Goal: Information Seeking & Learning: Find contact information

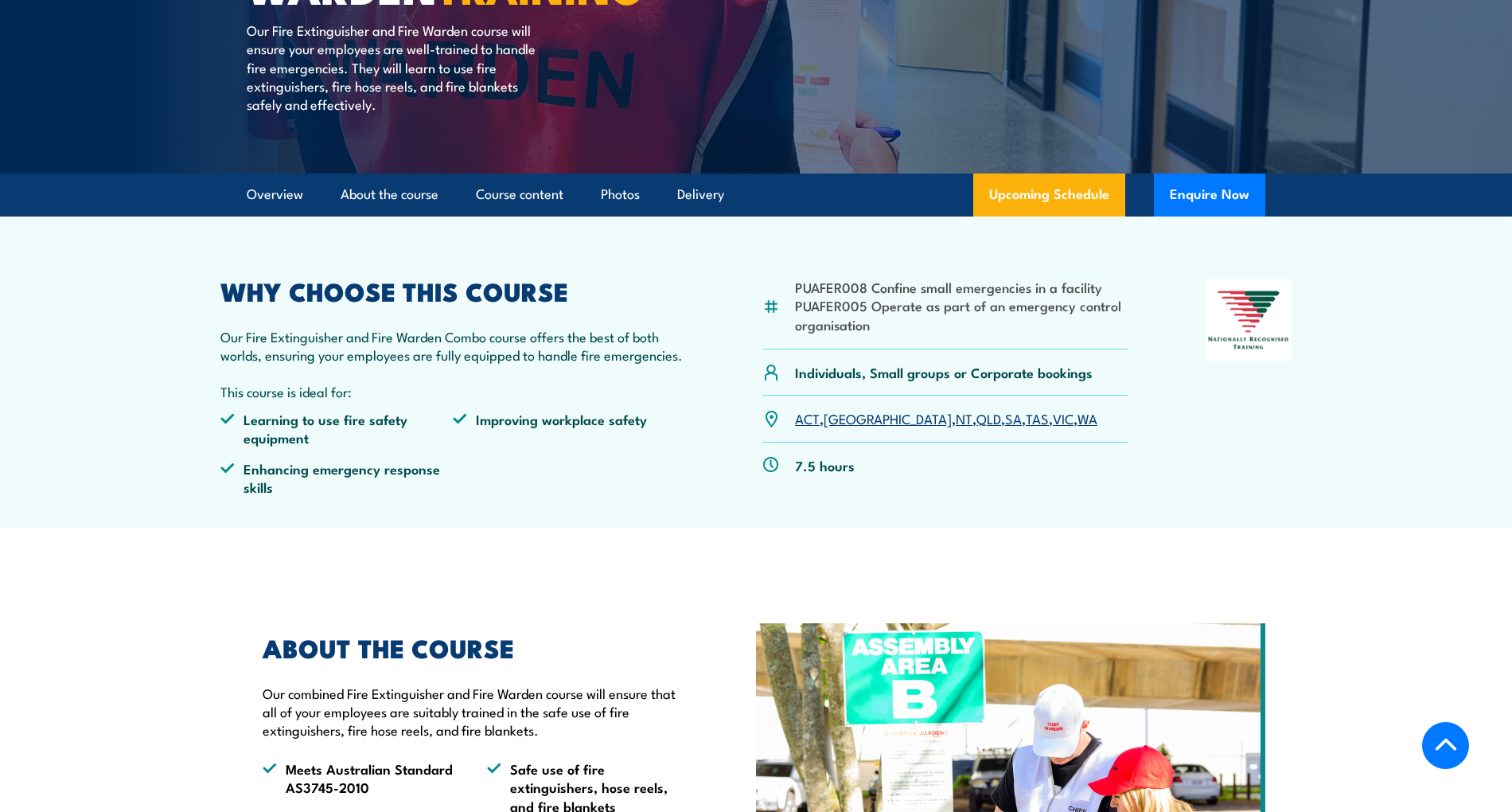
scroll to position [319, 0]
click at [416, 200] on link "About the course" at bounding box center [390, 194] width 98 height 43
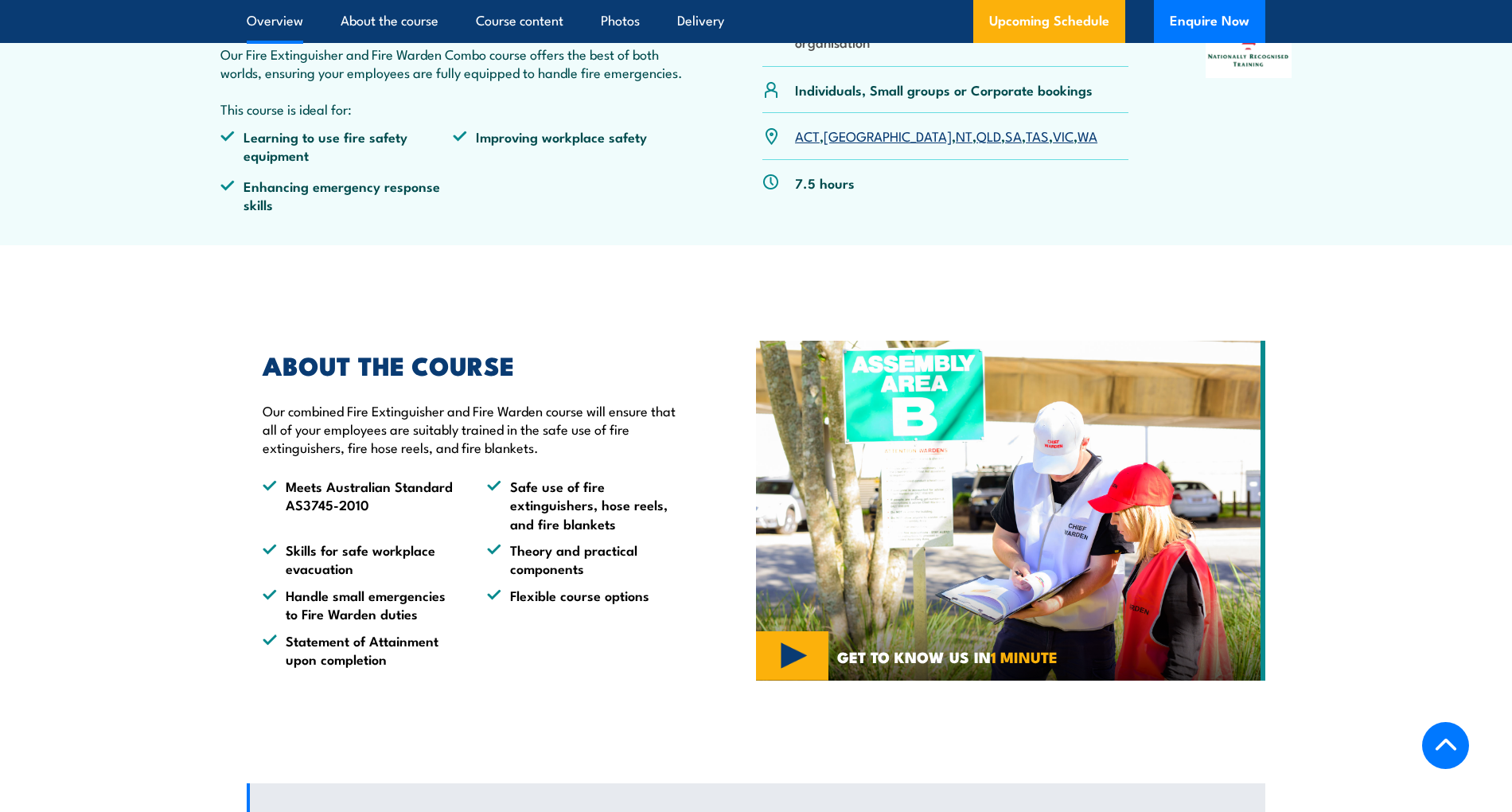
scroll to position [385, 0]
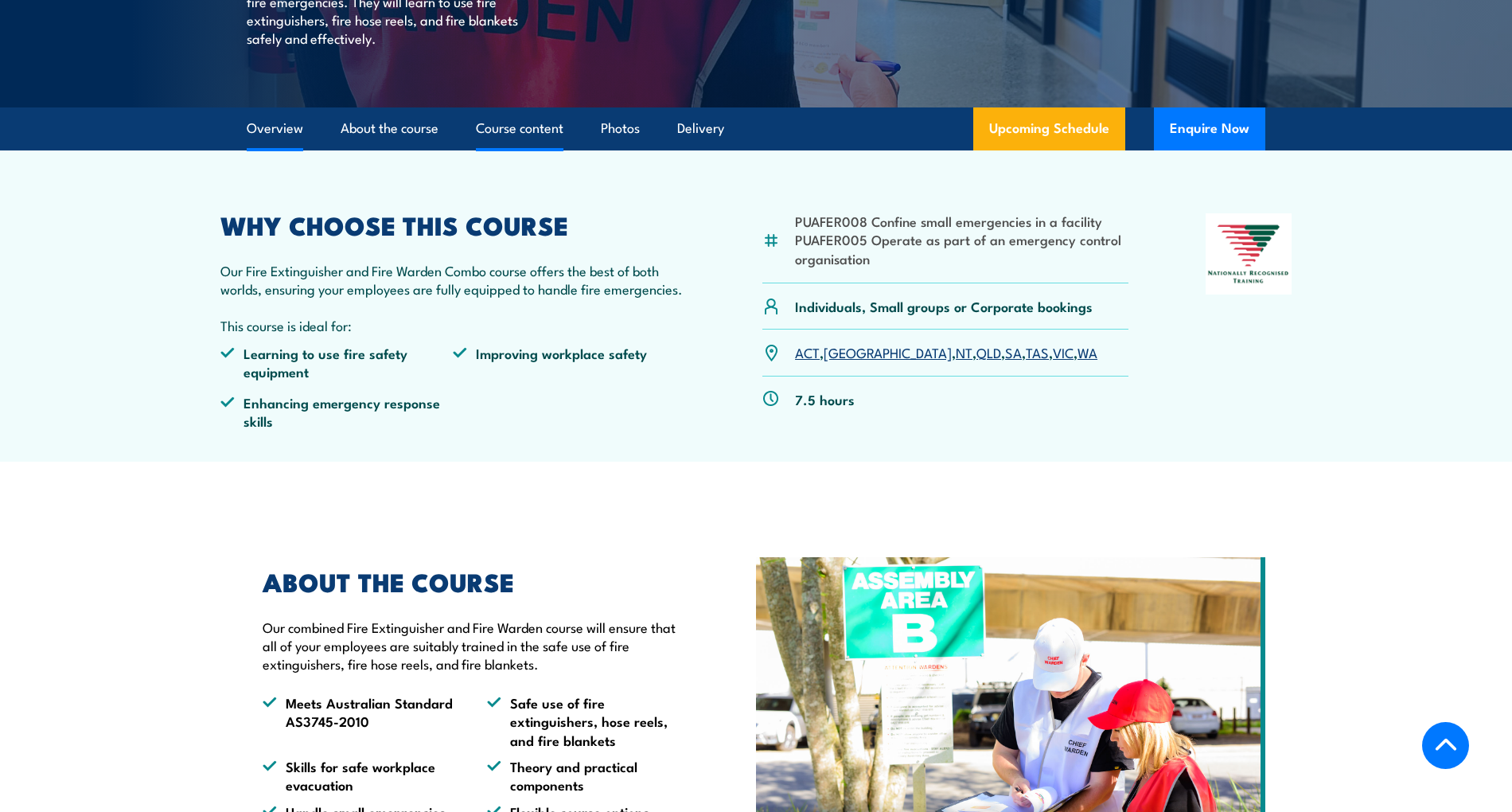
click at [536, 127] on link "Course content" at bounding box center [520, 129] width 87 height 43
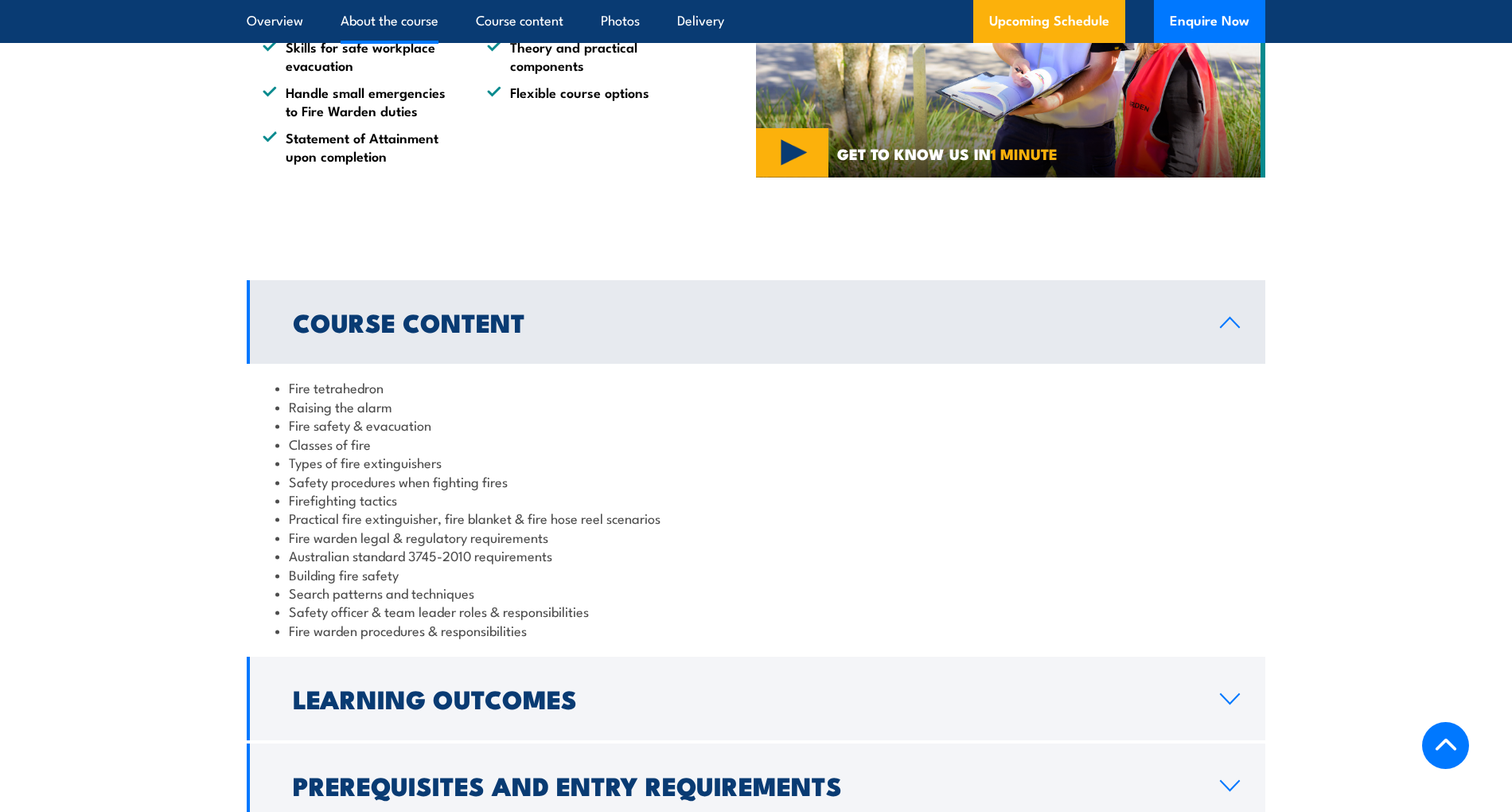
scroll to position [989, 0]
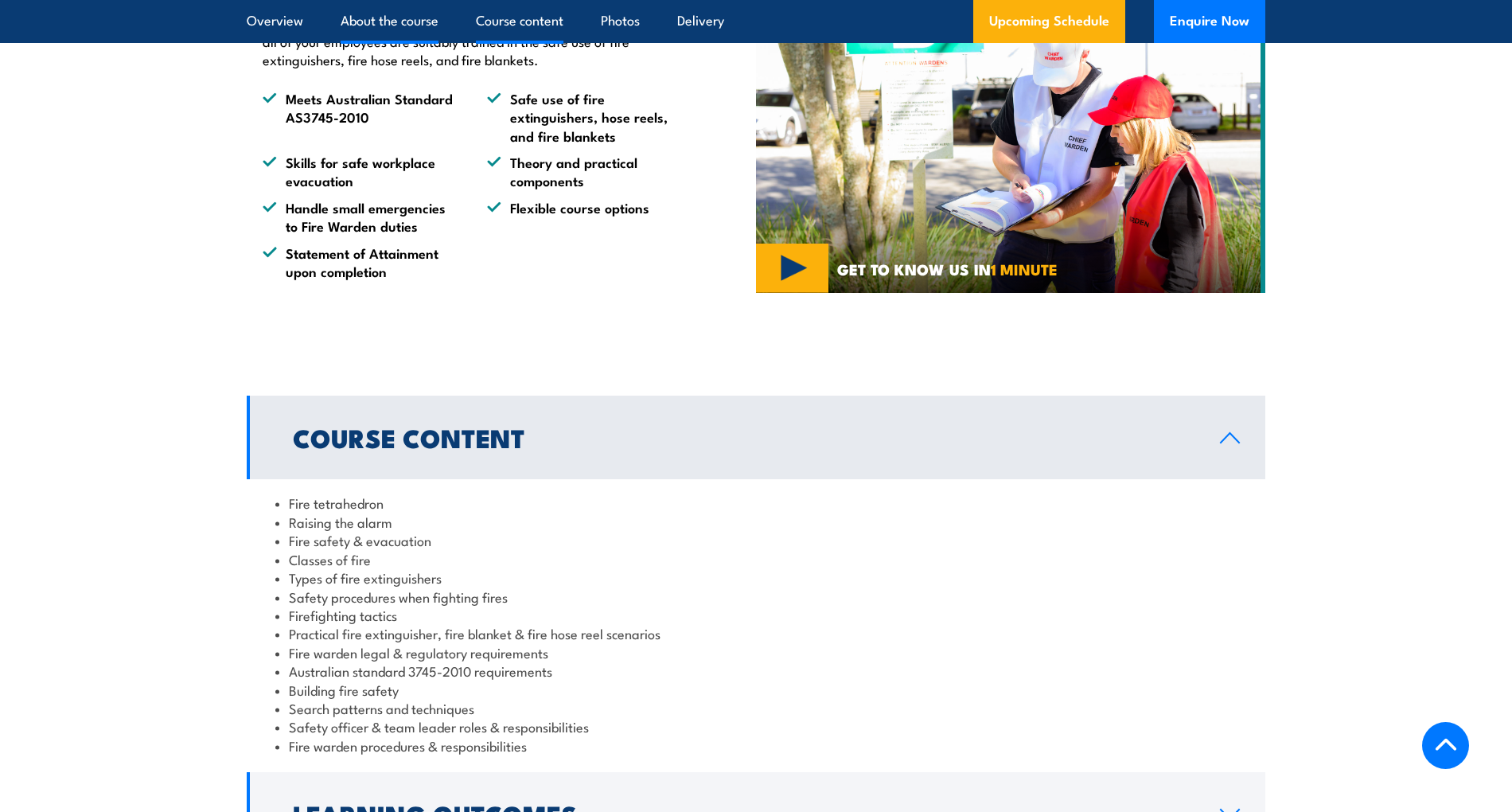
click at [502, 21] on link "Course content" at bounding box center [520, 21] width 87 height 43
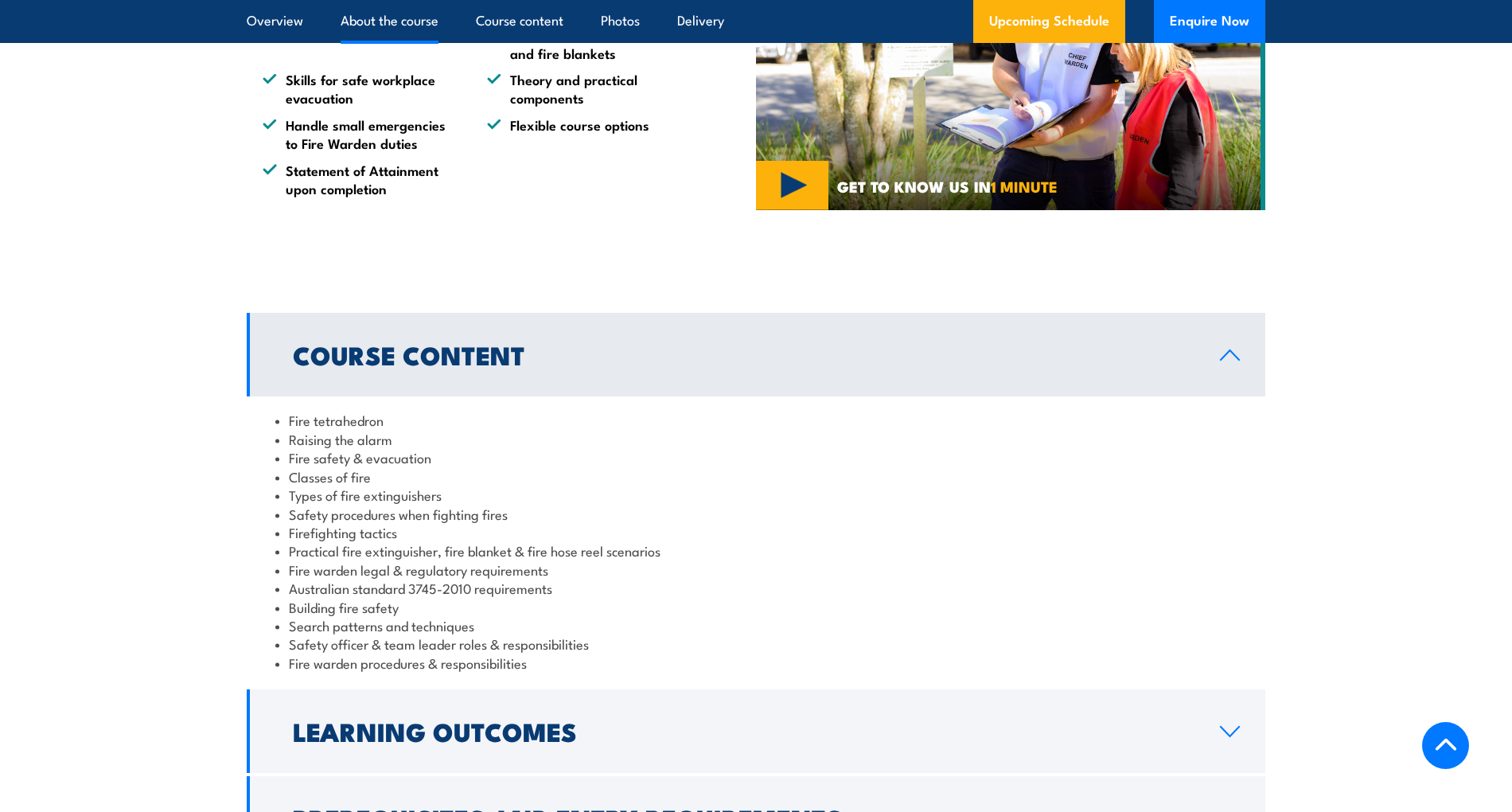
click at [393, 25] on link "About the course" at bounding box center [390, 21] width 98 height 43
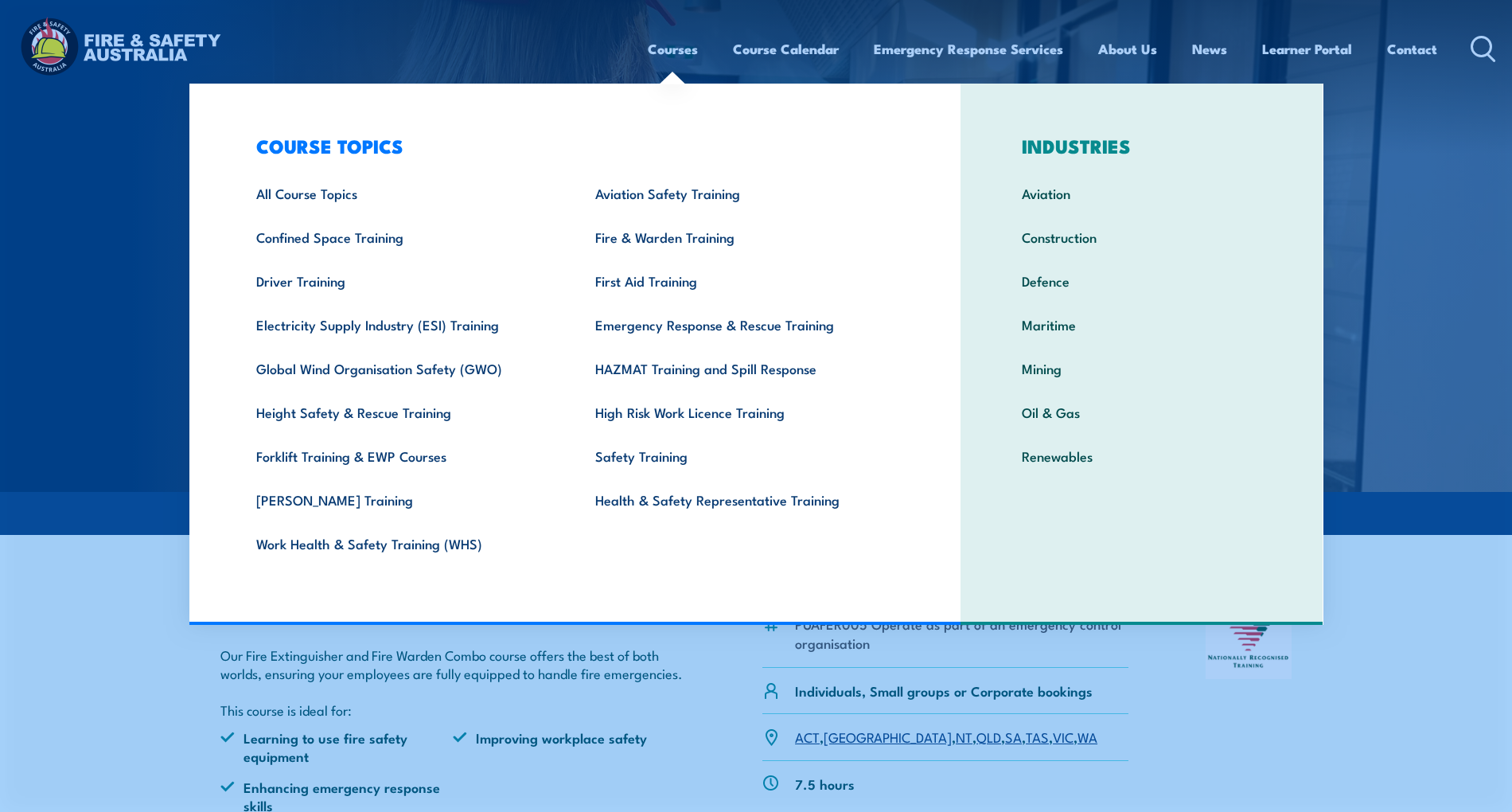
click at [683, 46] on link "Courses" at bounding box center [673, 49] width 50 height 43
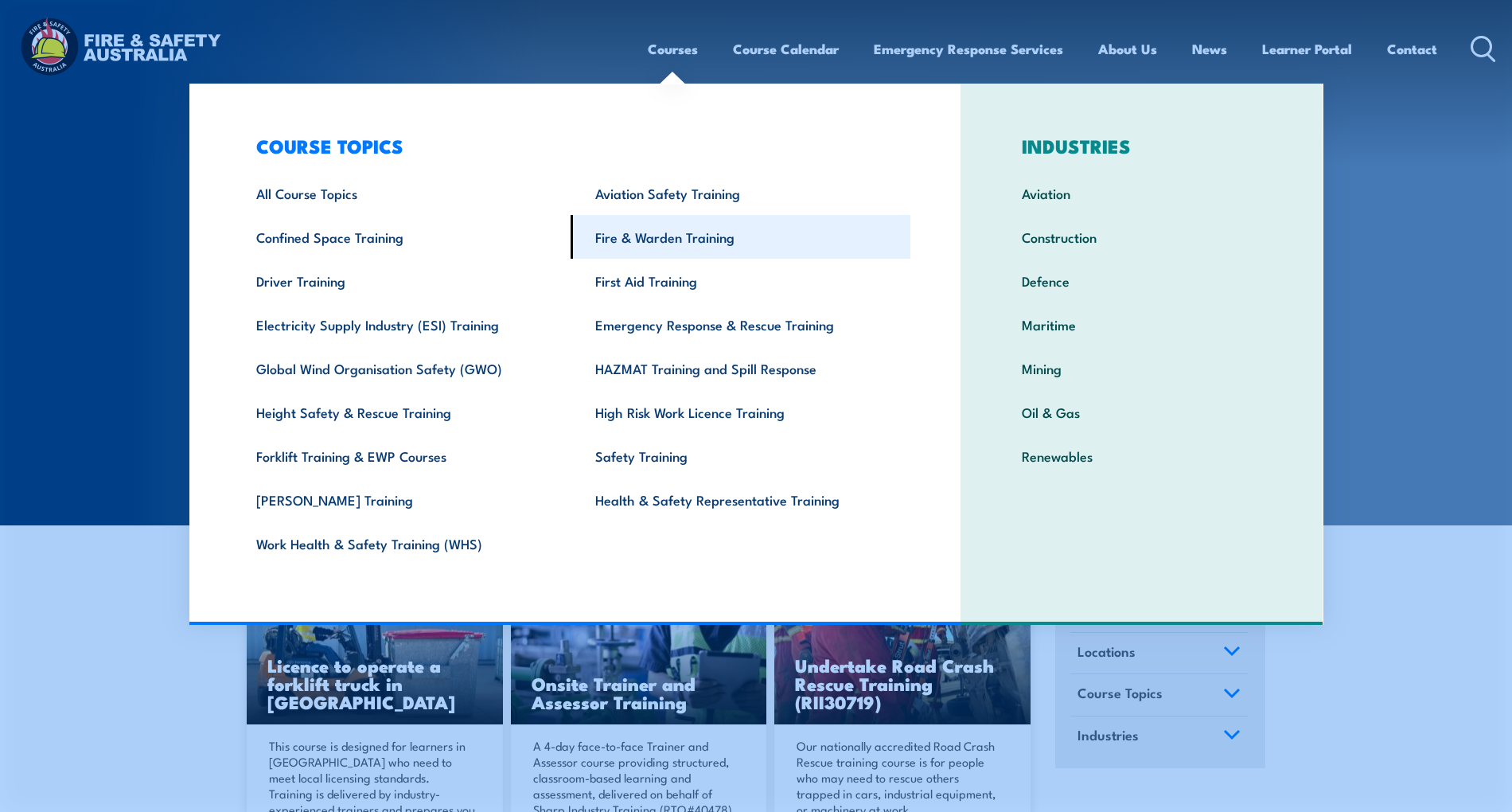
click at [667, 239] on link "Fire & Warden Training" at bounding box center [740, 236] width 340 height 44
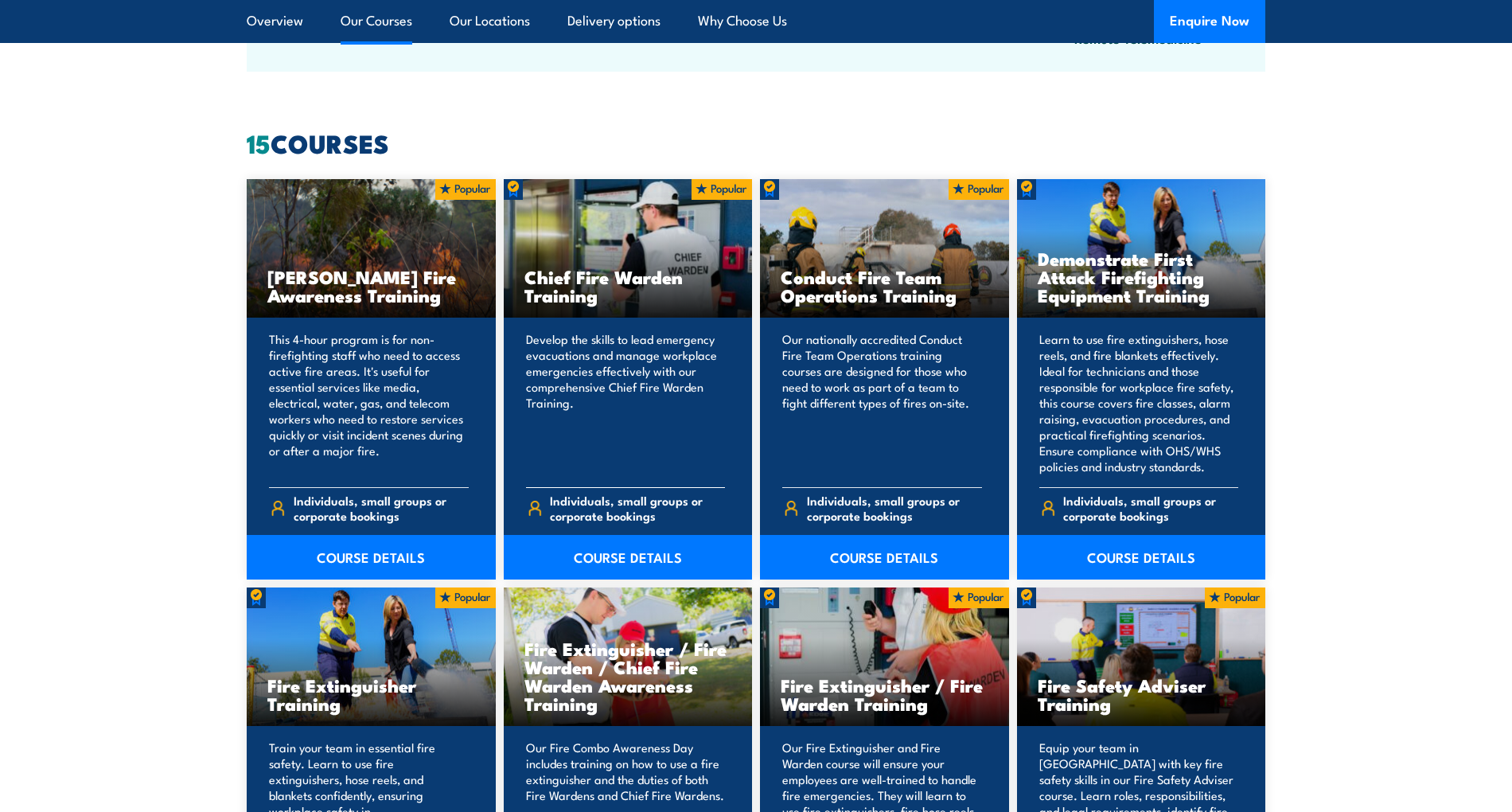
scroll to position [1175, 0]
click at [635, 548] on link "COURSE DETAILS" at bounding box center [628, 556] width 249 height 44
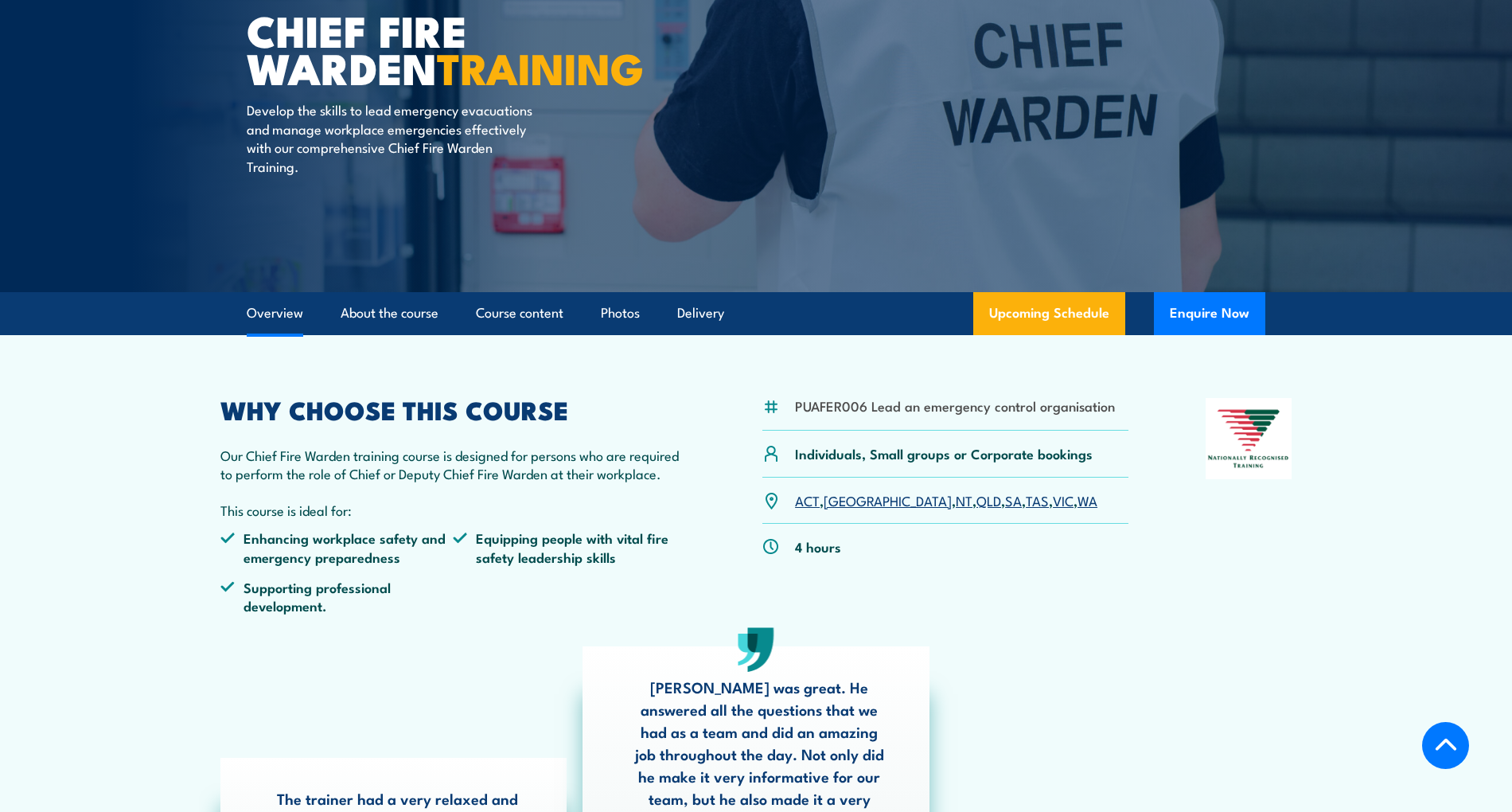
scroll to position [342, 0]
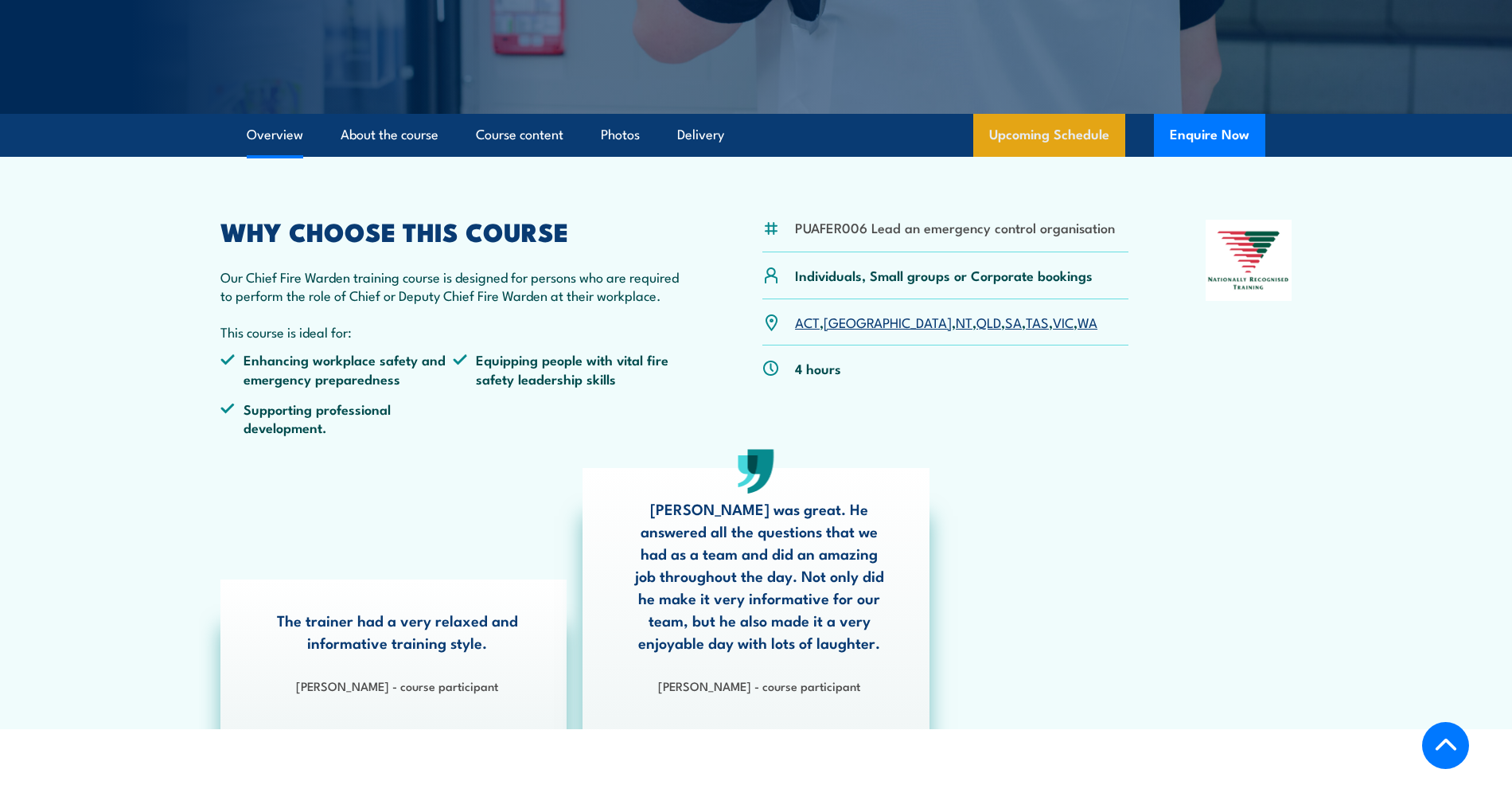
click at [1059, 134] on link "Upcoming Schedule" at bounding box center [1049, 135] width 152 height 43
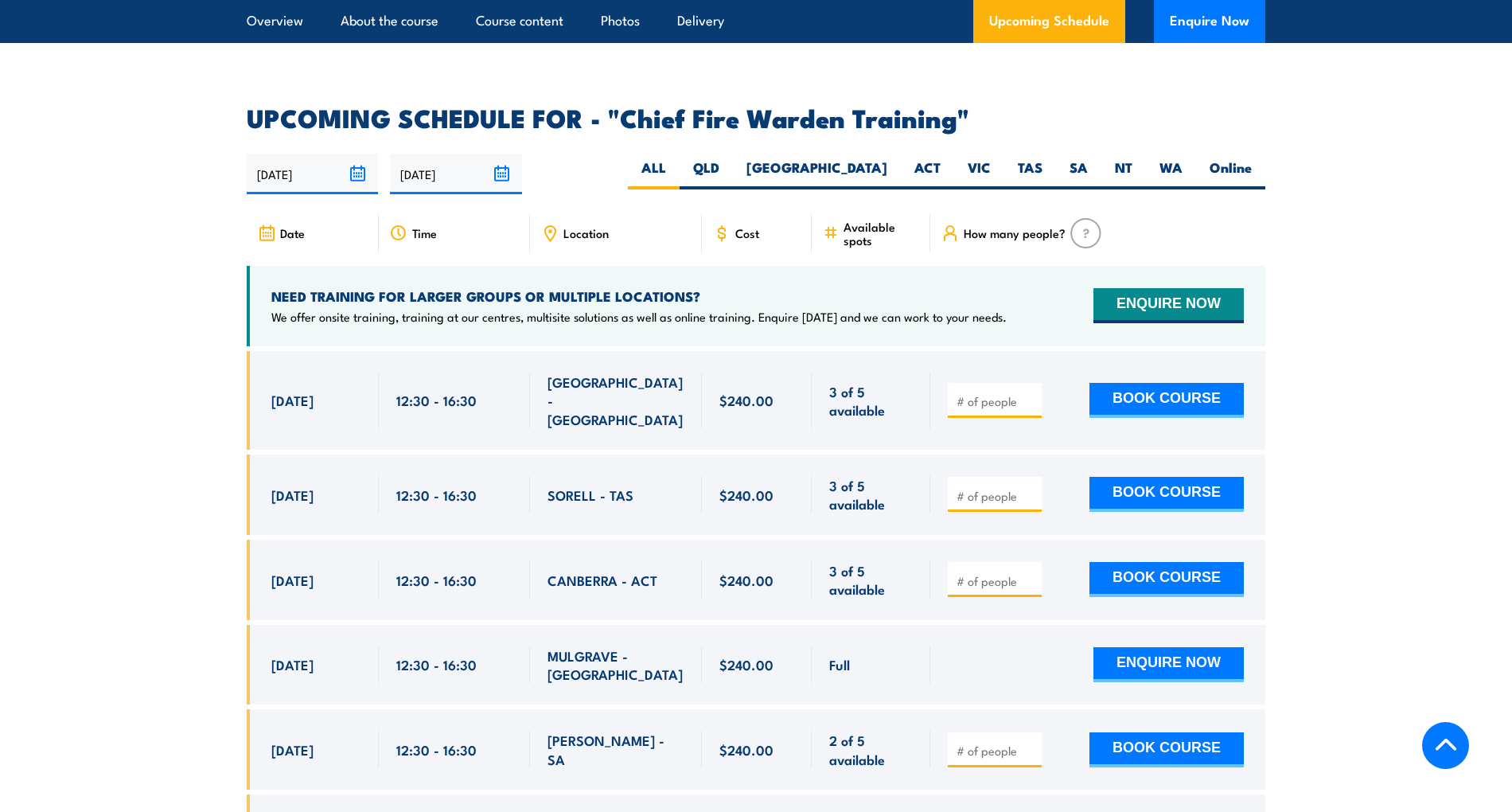
scroll to position [2757, 0]
click at [1166, 159] on label "WA" at bounding box center [1171, 174] width 50 height 31
click at [1182, 159] on input "WA" at bounding box center [1187, 164] width 10 height 10
radio input "true"
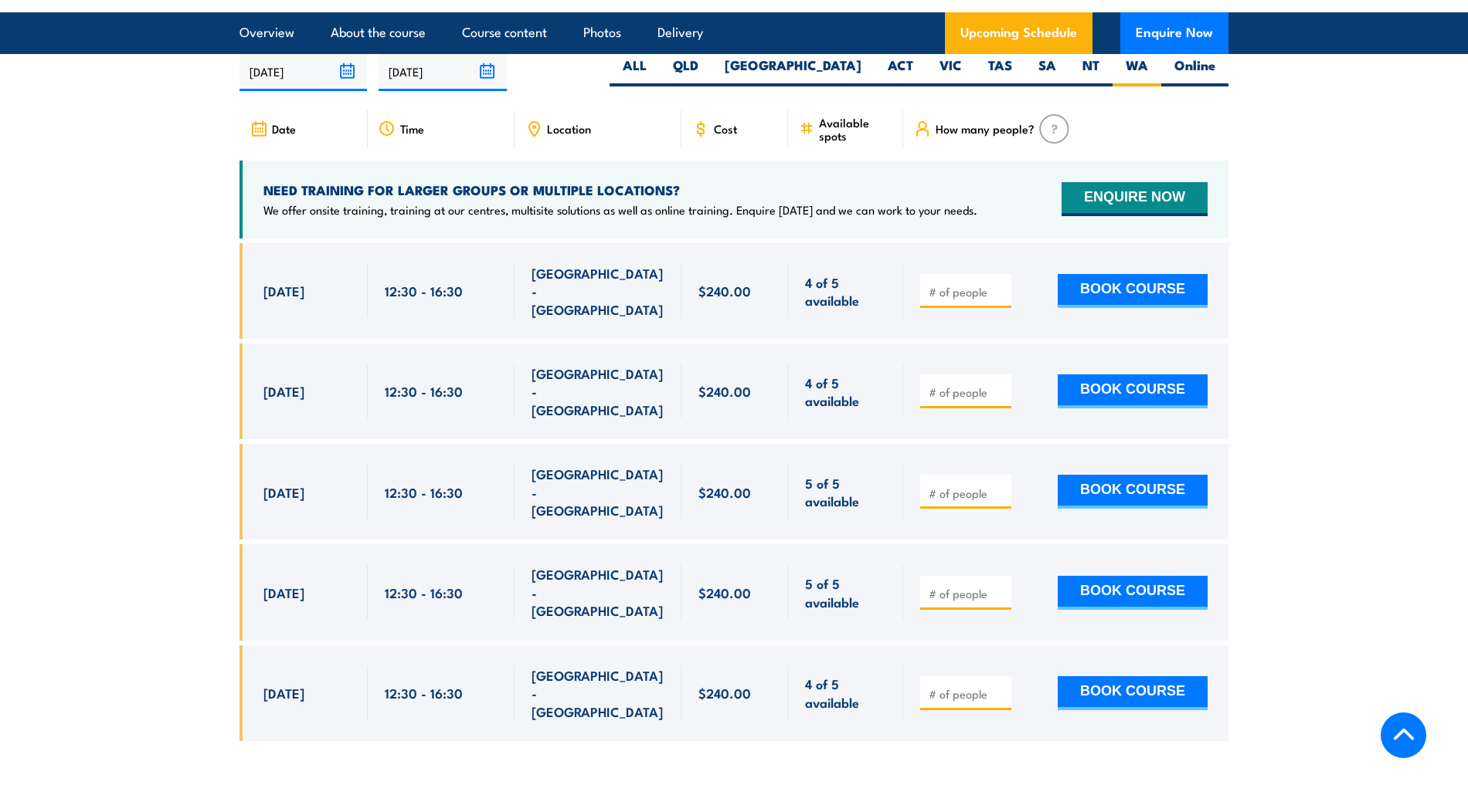
scroll to position [2787, 0]
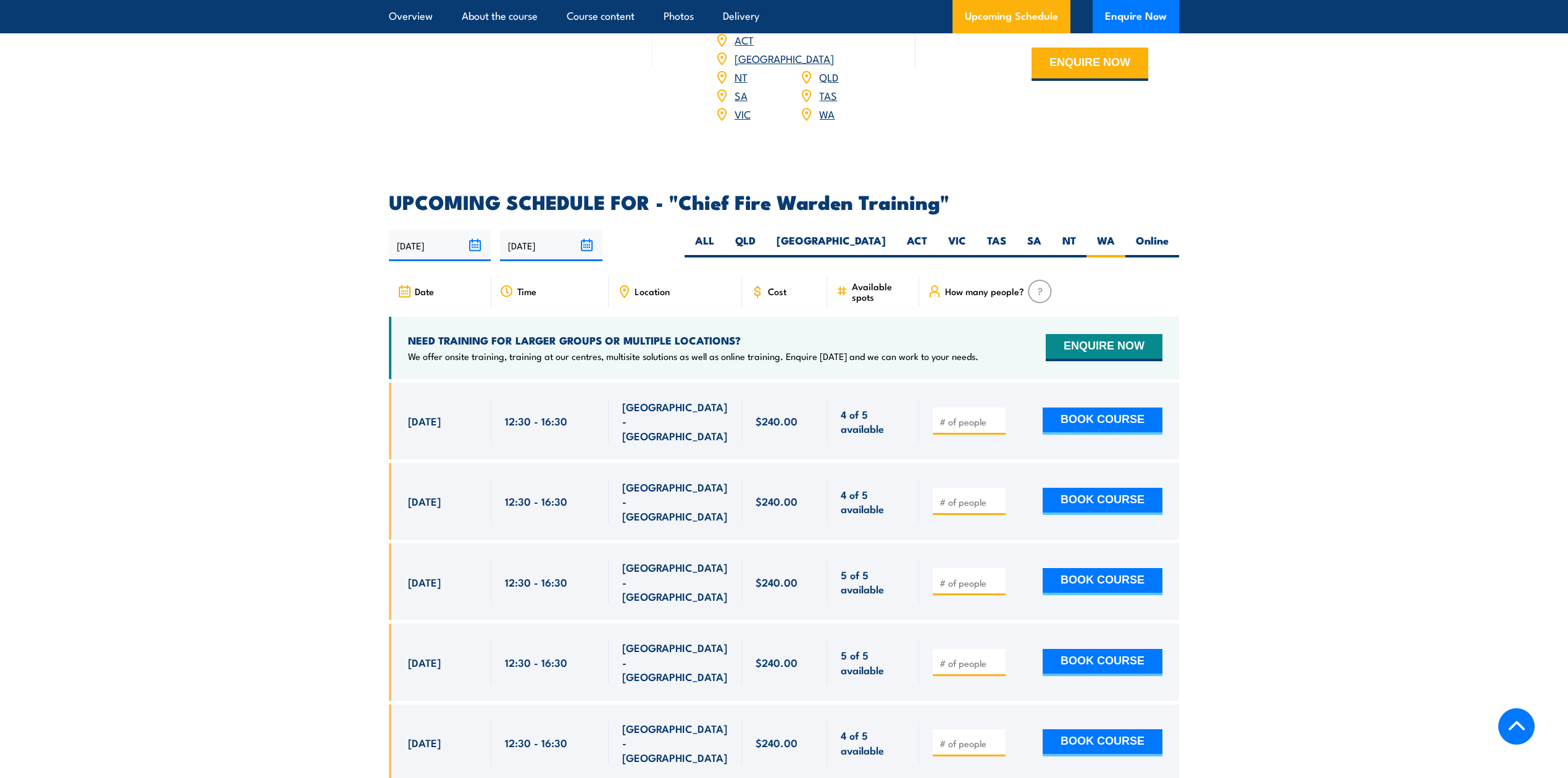
scroll to position [2110, 0]
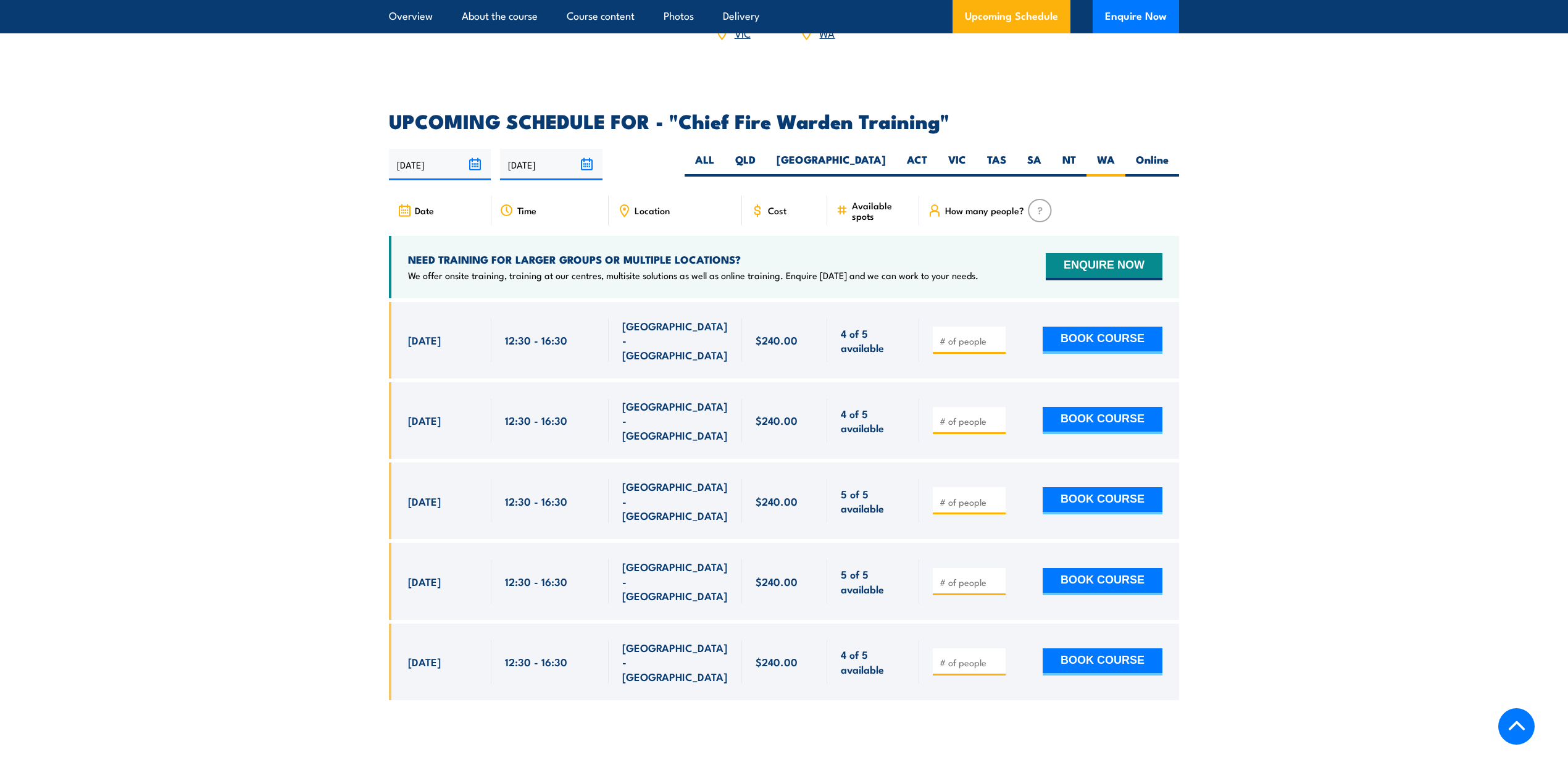
click at [290, 415] on section "UPCOMING SCHEDULE FOR - "Chief Fire Warden Training" 17/09/2025 16/03/2026" at bounding box center [784, 415] width 1568 height 607
click at [1173, 483] on section "UPCOMING SCHEDULE FOR - "Chief Fire Warden Training" 17/09/2025 16/03/2026" at bounding box center [784, 415] width 1568 height 607
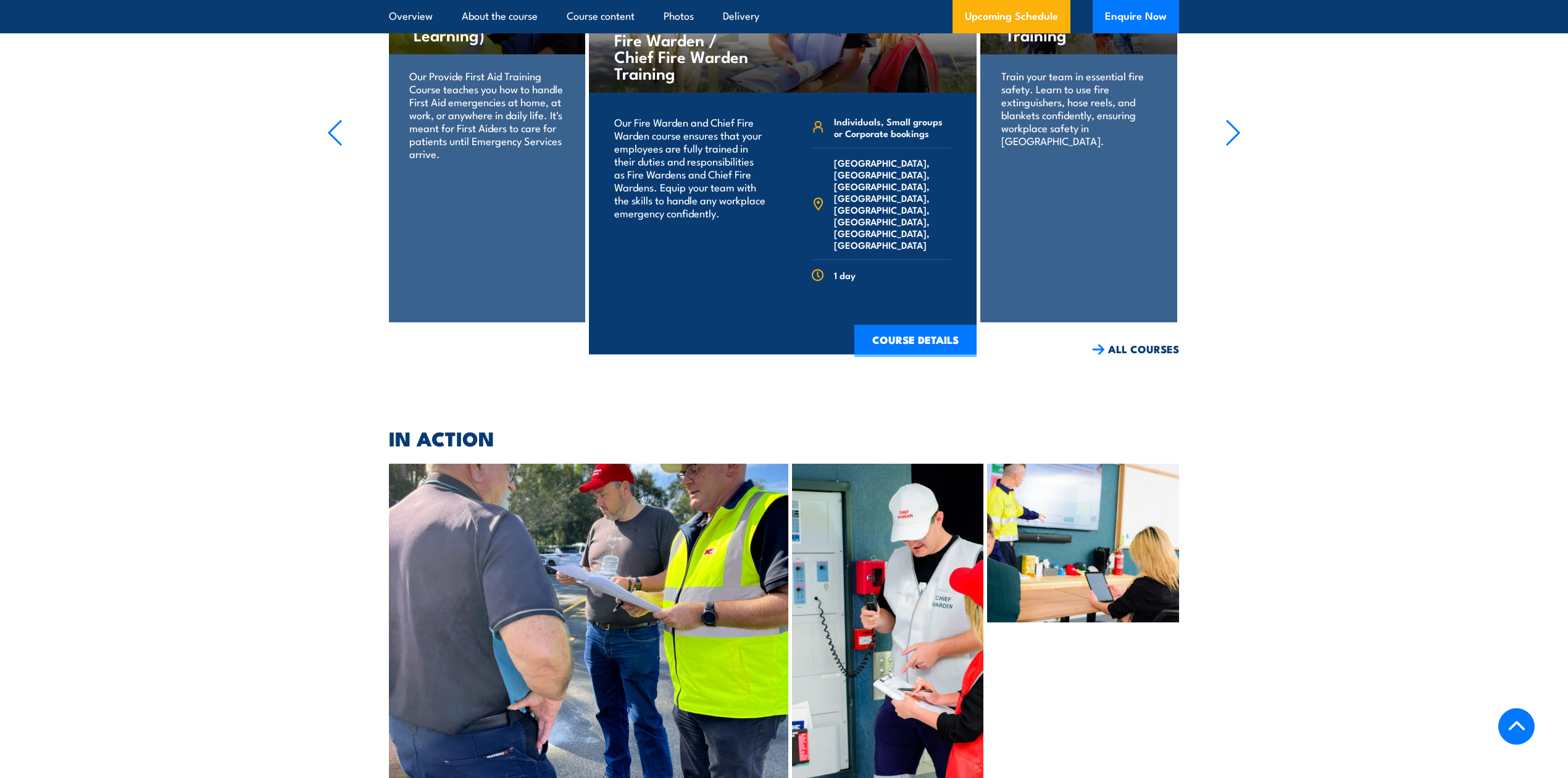
scroll to position [3344, 0]
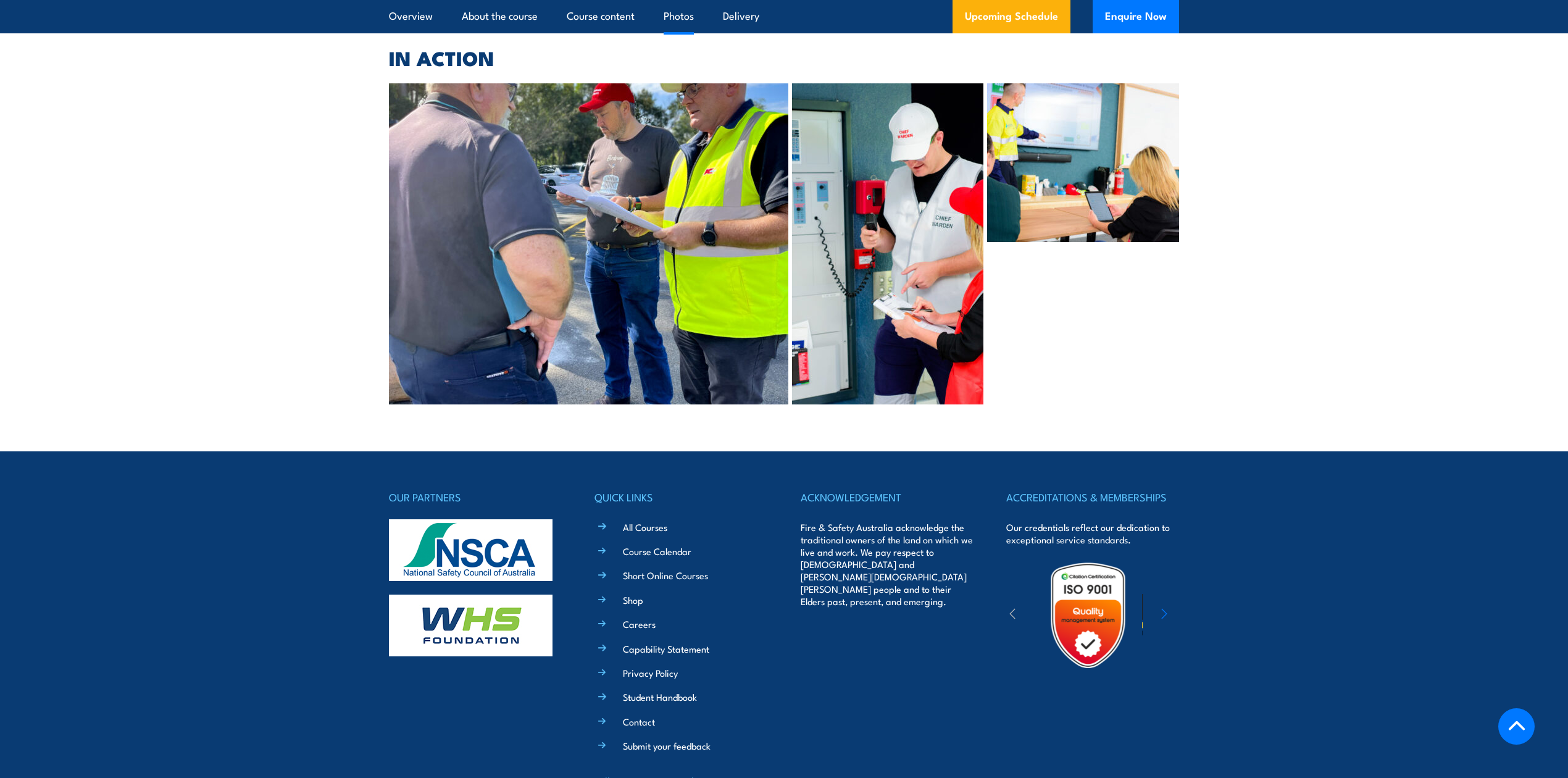
click at [638, 629] on ul "All Courses Course Calendar Short Online Courses Shop Careers Capability Statem…" at bounding box center [690, 636] width 155 height 234
click at [636, 629] on link "Contact" at bounding box center [639, 721] width 32 height 13
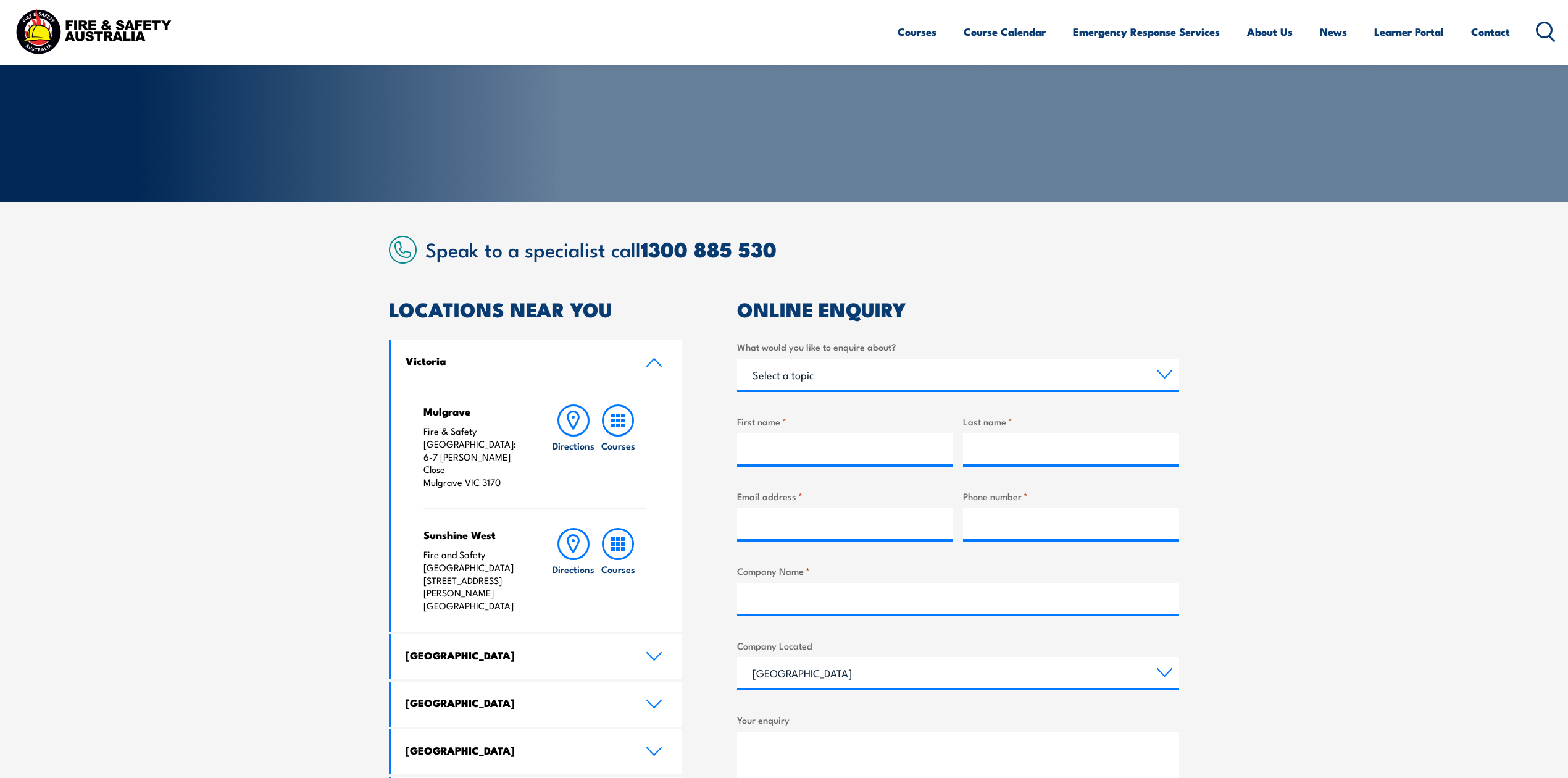
scroll to position [164, 0]
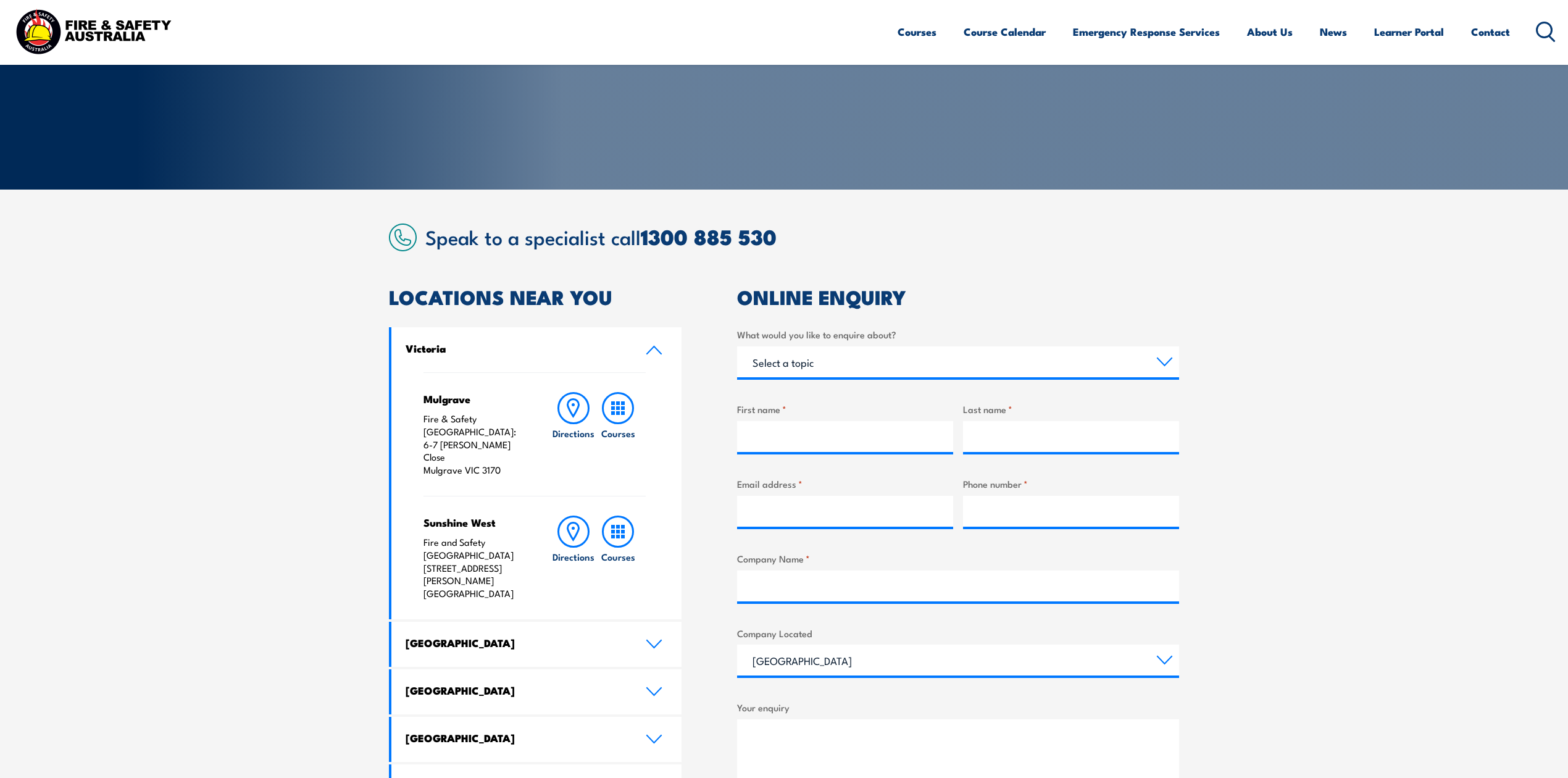
click at [657, 734] on icon at bounding box center [654, 739] width 17 height 10
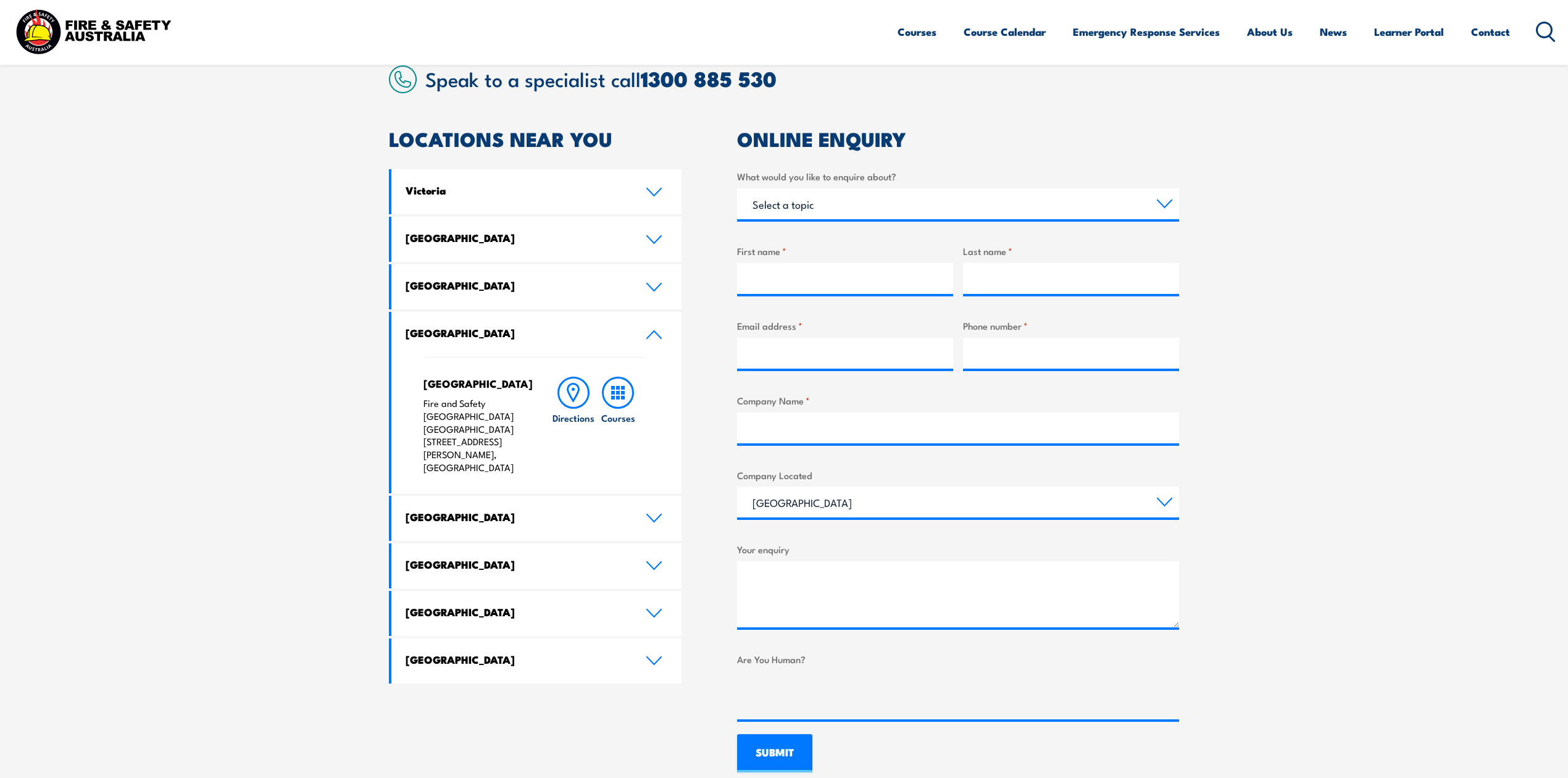
scroll to position [329, 0]
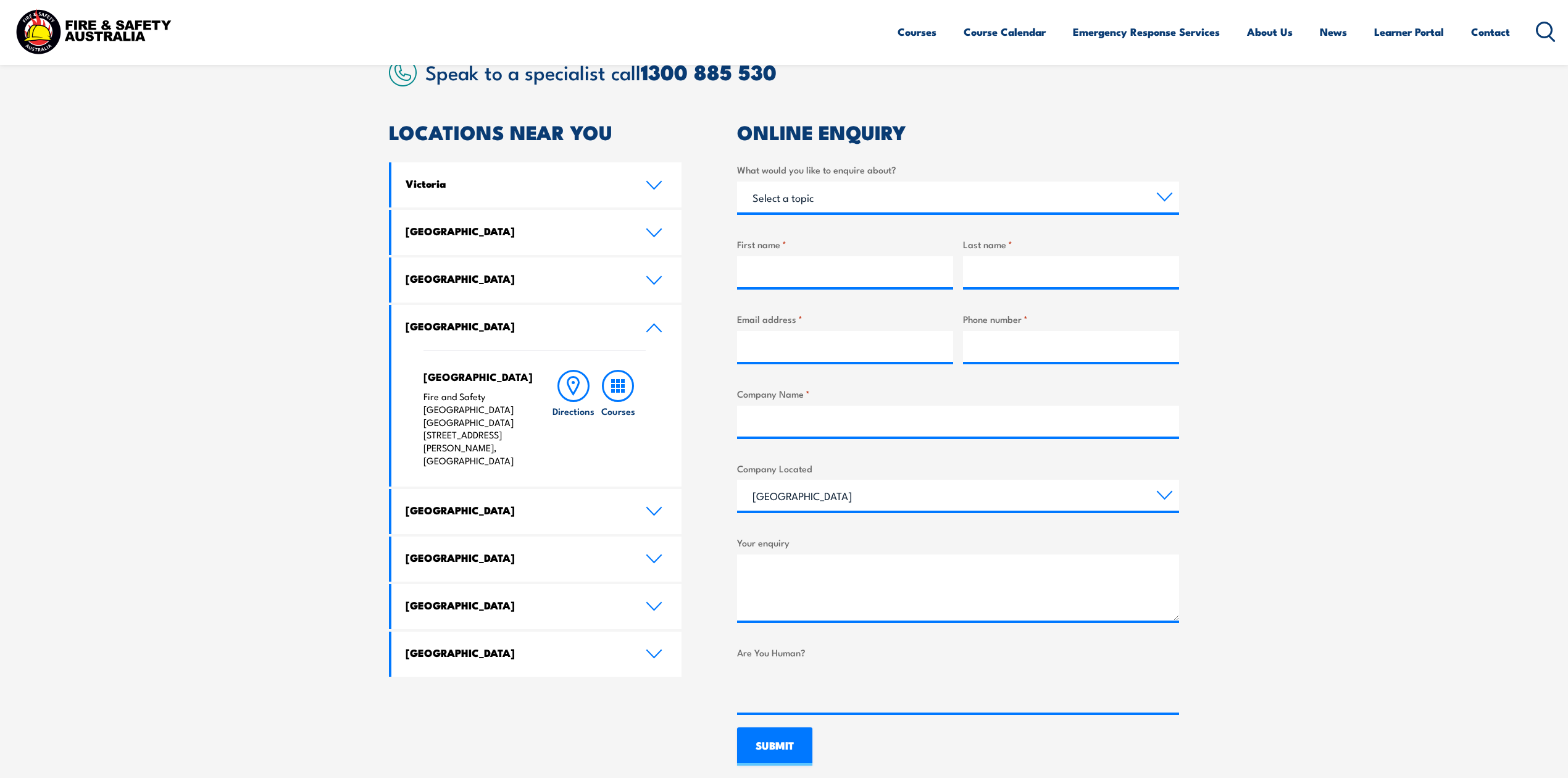
click at [457, 320] on h4 "[GEOGRAPHIC_DATA]" at bounding box center [515, 326] width 221 height 14
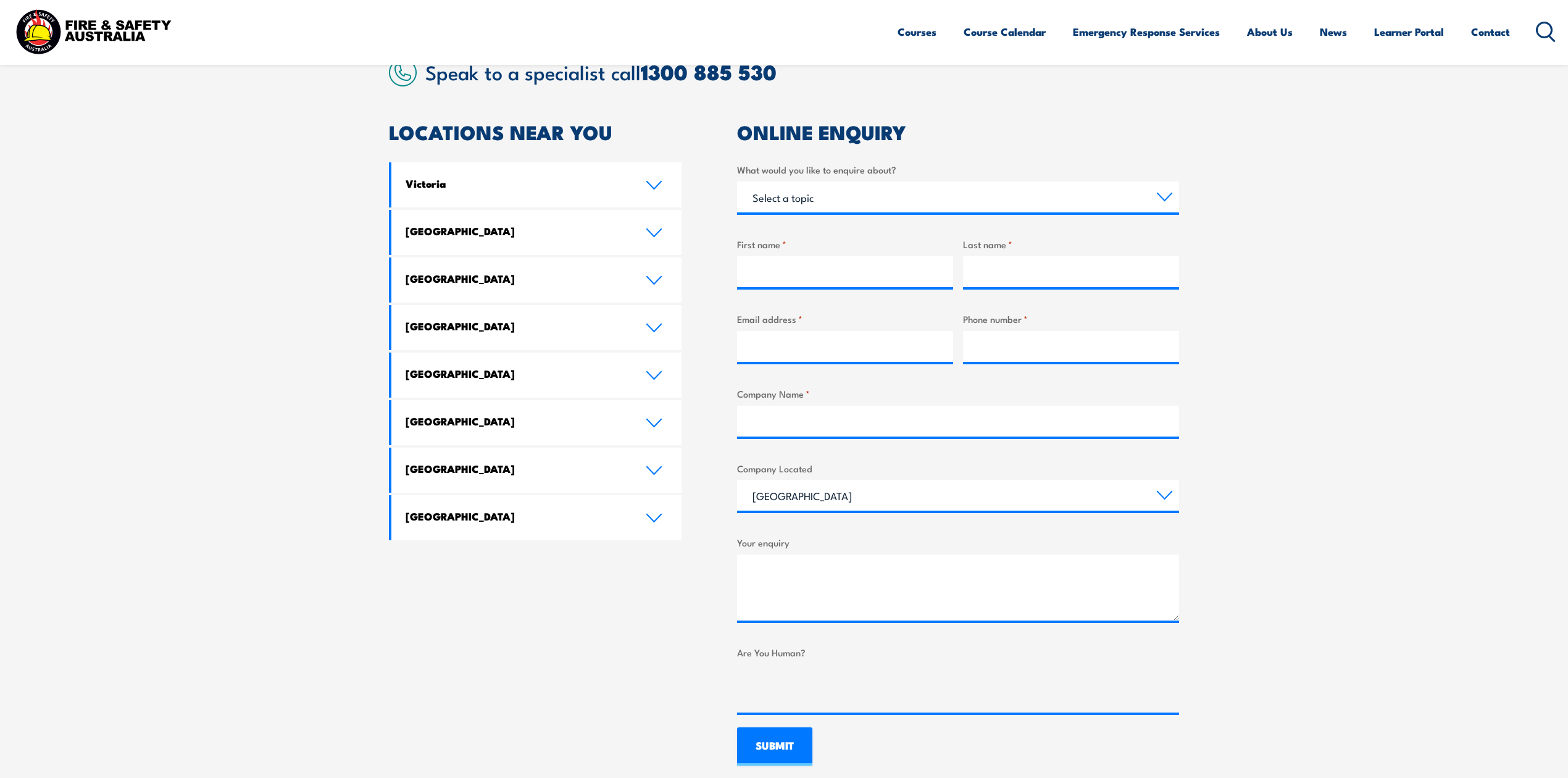
click at [457, 324] on h4 "[GEOGRAPHIC_DATA]" at bounding box center [515, 326] width 221 height 14
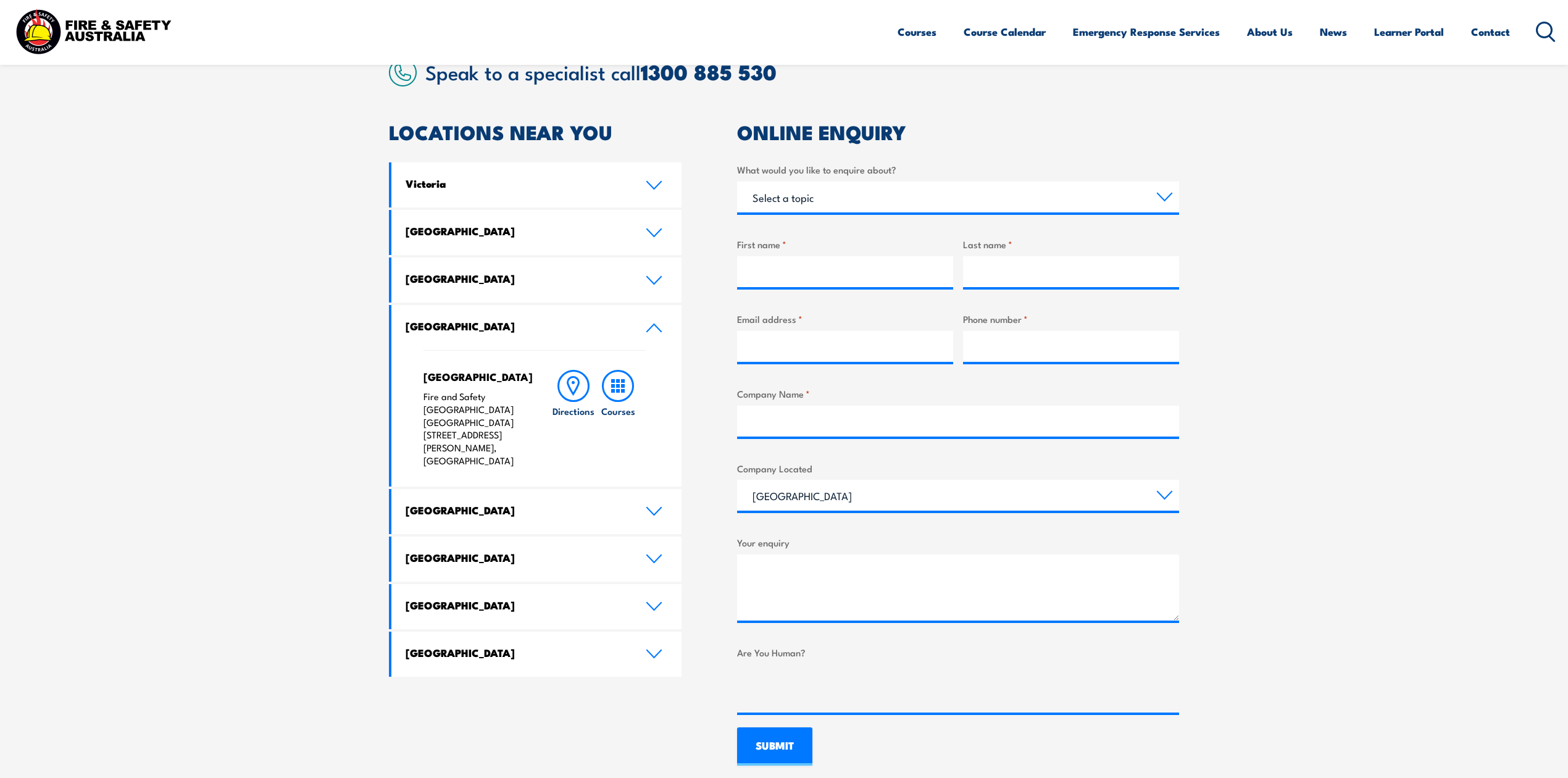
drag, startPoint x: 453, startPoint y: 379, endPoint x: 458, endPoint y: 383, distance: 6.4
click at [453, 379] on h4 "[GEOGRAPHIC_DATA]" at bounding box center [474, 376] width 103 height 14
click at [490, 435] on p "Fire and Safety Australia WHS Centre 128 Farrington Road, North Lake WA 6163" at bounding box center [474, 429] width 103 height 77
click at [452, 418] on p "Fire and Safety Australia WHS Centre 128 Farrington Road, North Lake WA 6163" at bounding box center [474, 429] width 103 height 77
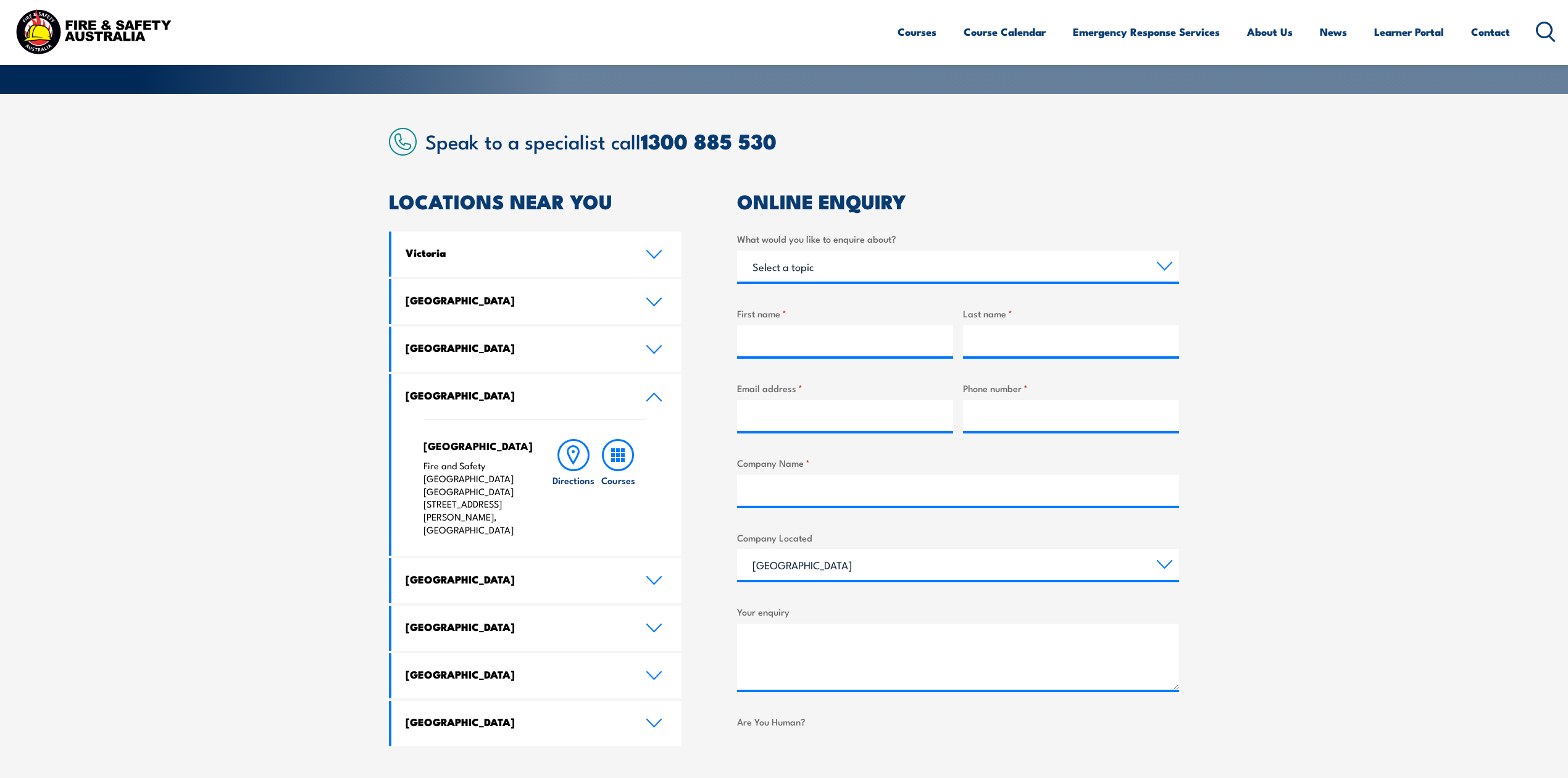
scroll to position [164, 0]
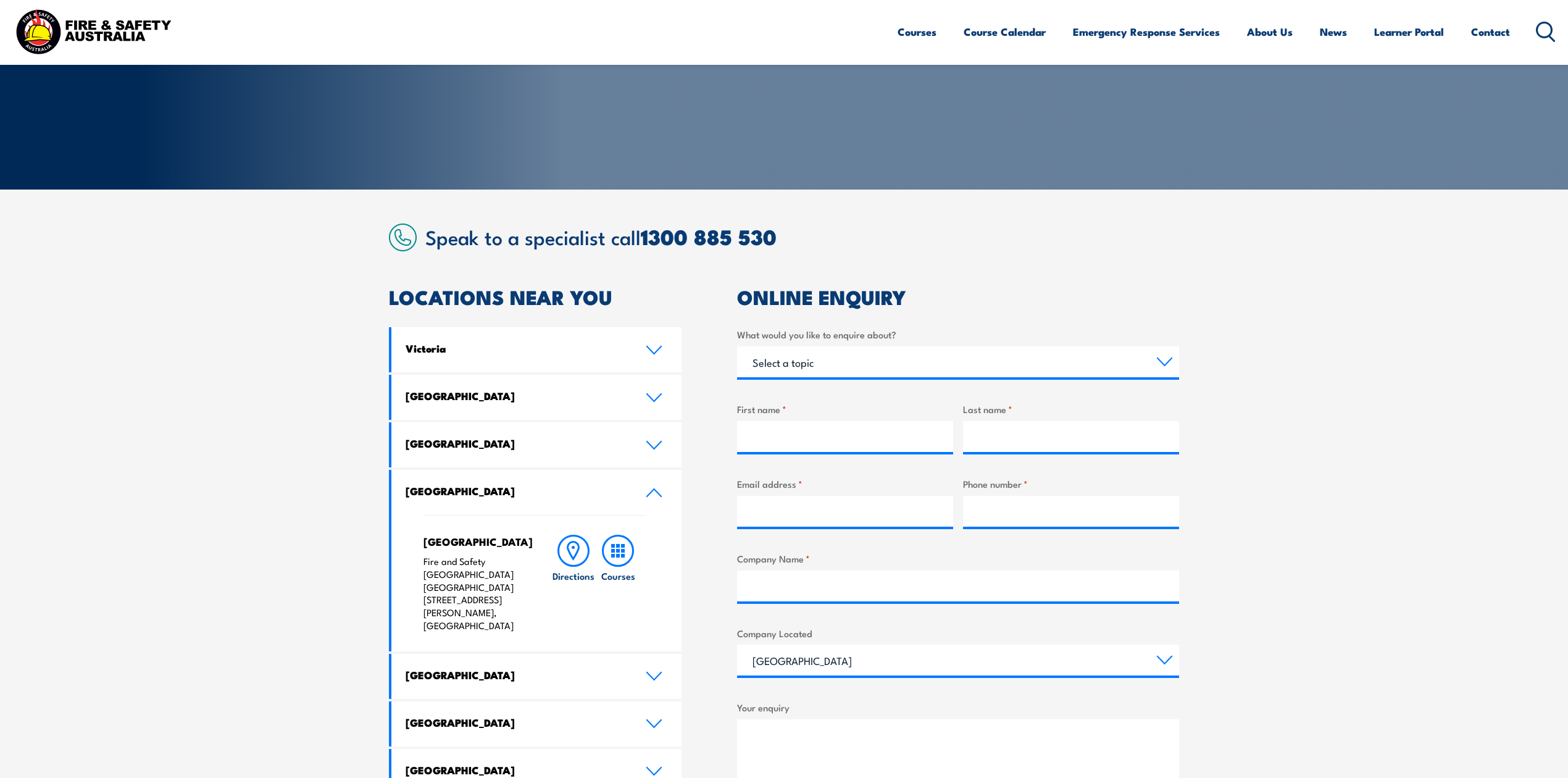
click at [502, 339] on link "Victoria" at bounding box center [536, 349] width 290 height 45
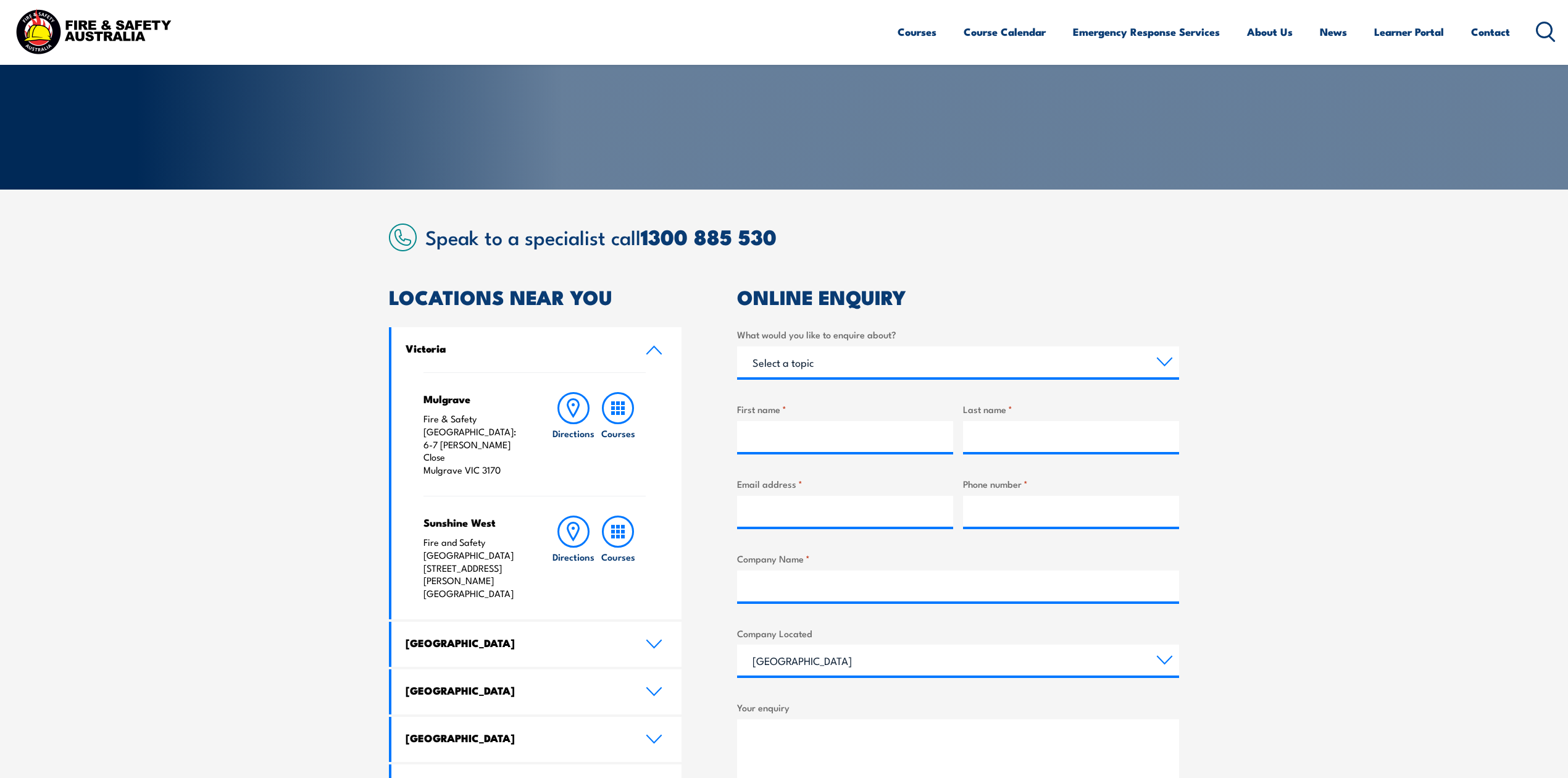
click at [502, 339] on link "Victoria" at bounding box center [536, 349] width 290 height 45
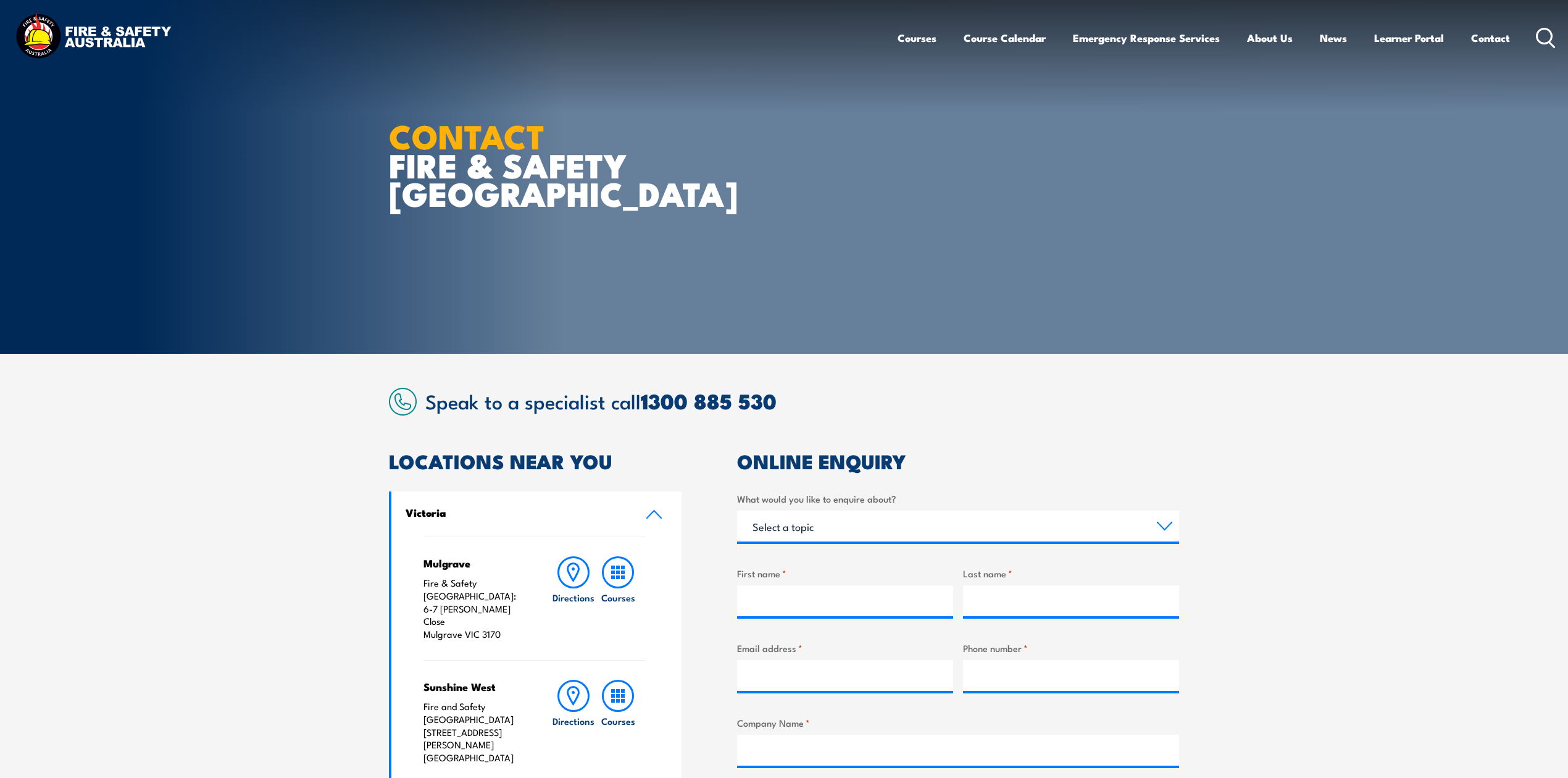
click at [1487, 38] on link "Contact" at bounding box center [1491, 38] width 39 height 33
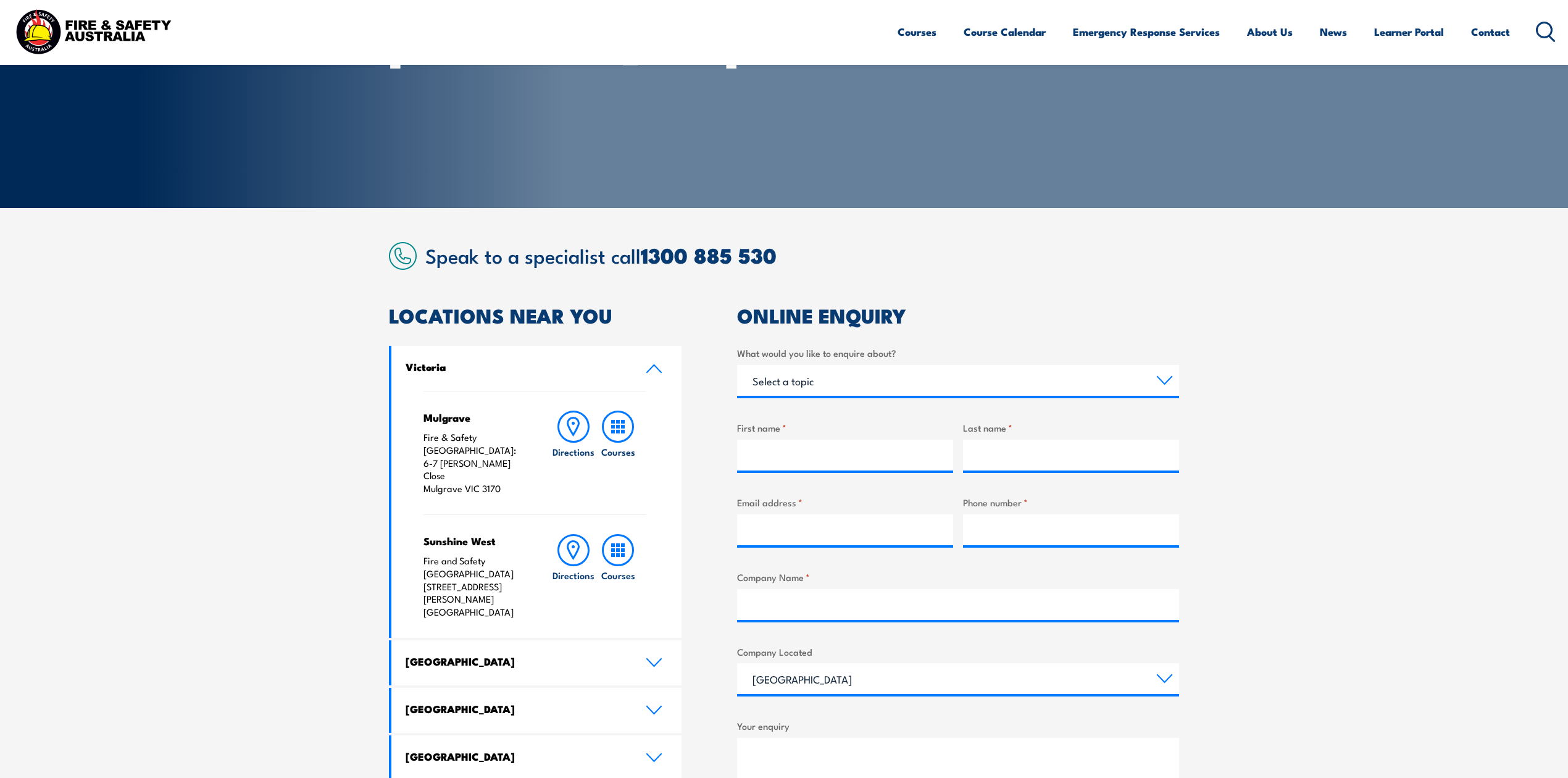
scroll to position [411, 0]
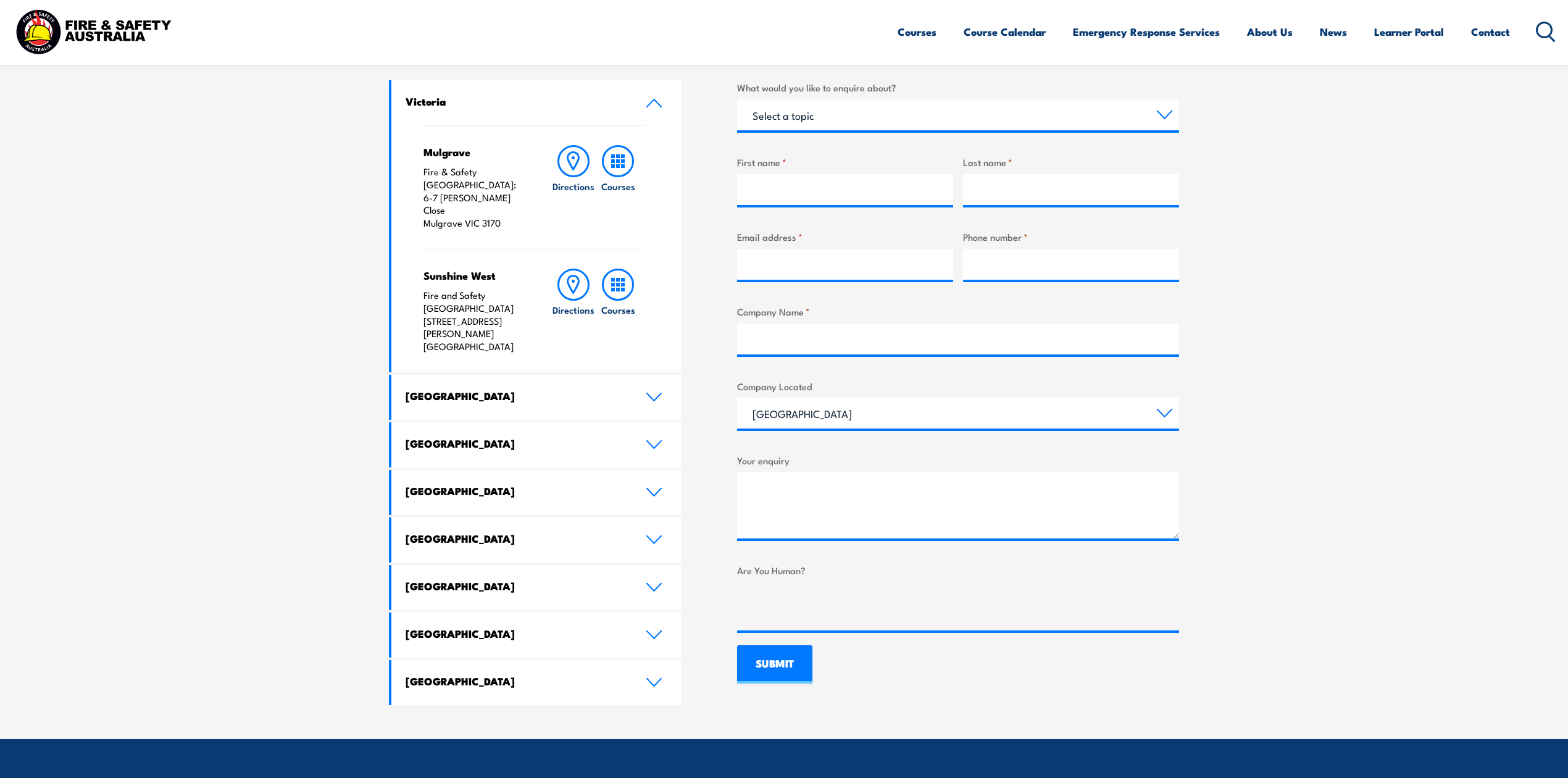
click at [654, 582] on icon at bounding box center [654, 587] width 17 height 10
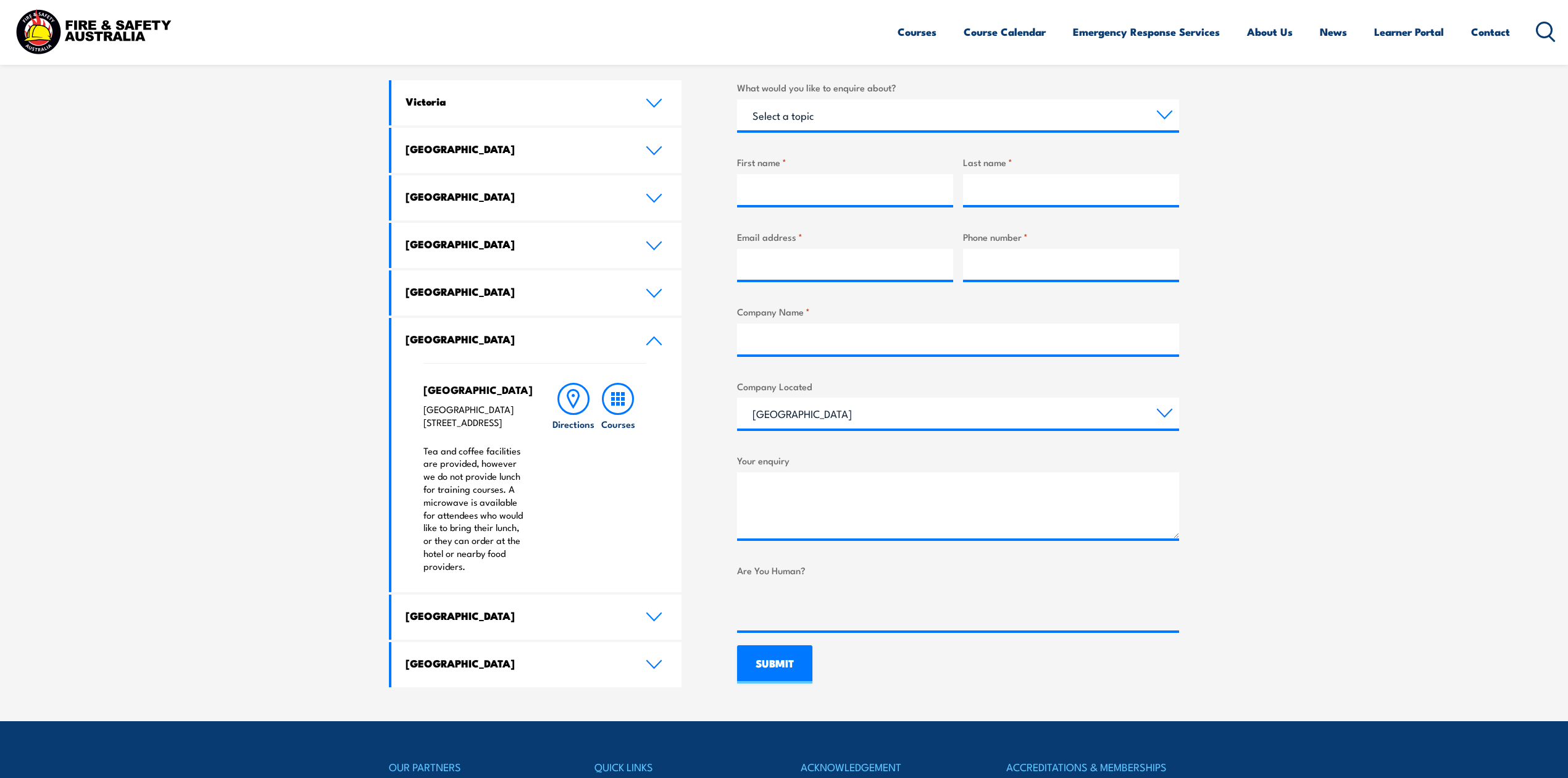
click at [655, 669] on icon at bounding box center [654, 664] width 17 height 10
